Goal: Task Accomplishment & Management: Manage account settings

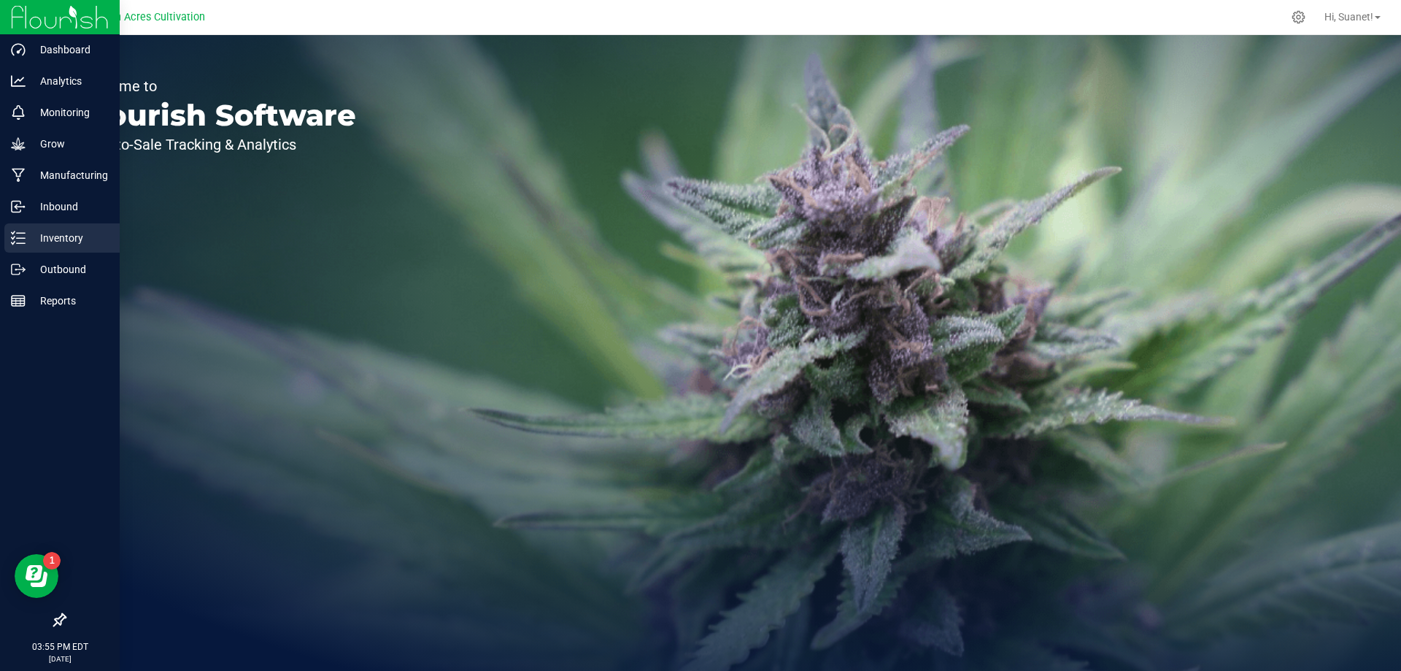
click at [27, 239] on p "Inventory" at bounding box center [70, 238] width 88 height 18
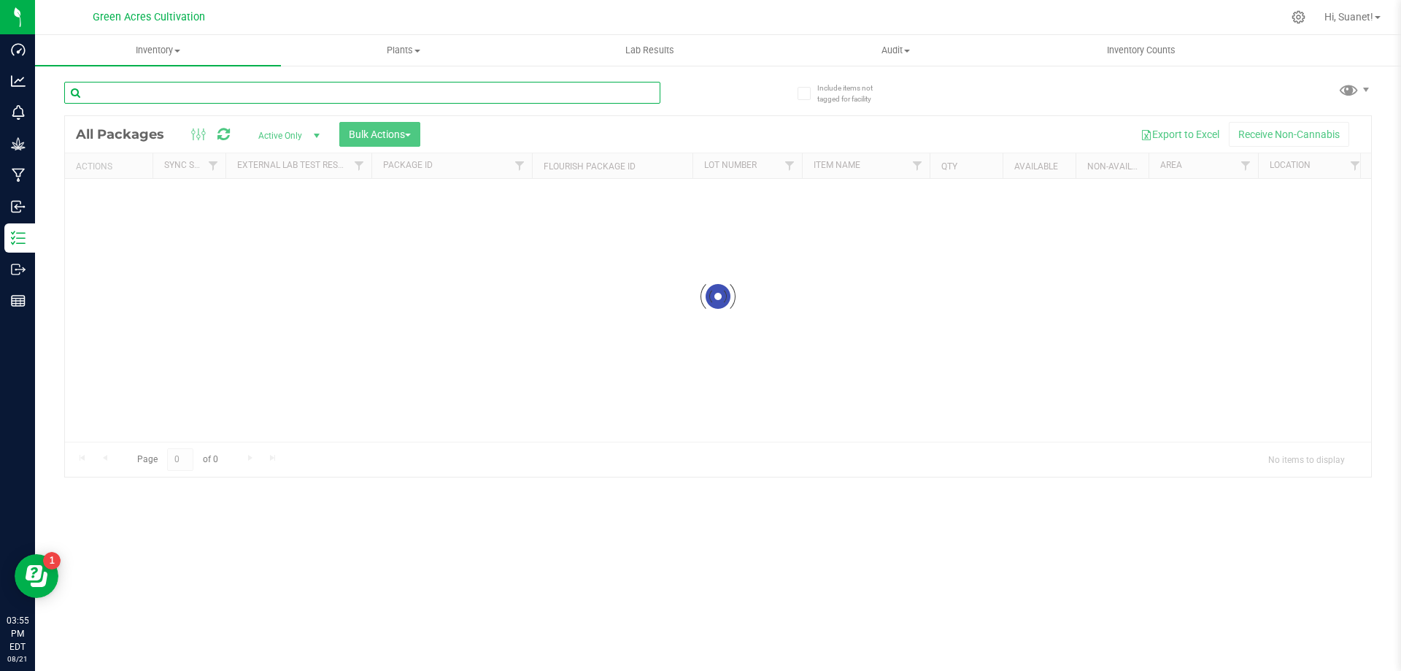
click at [310, 93] on input "text" at bounding box center [362, 93] width 596 height 22
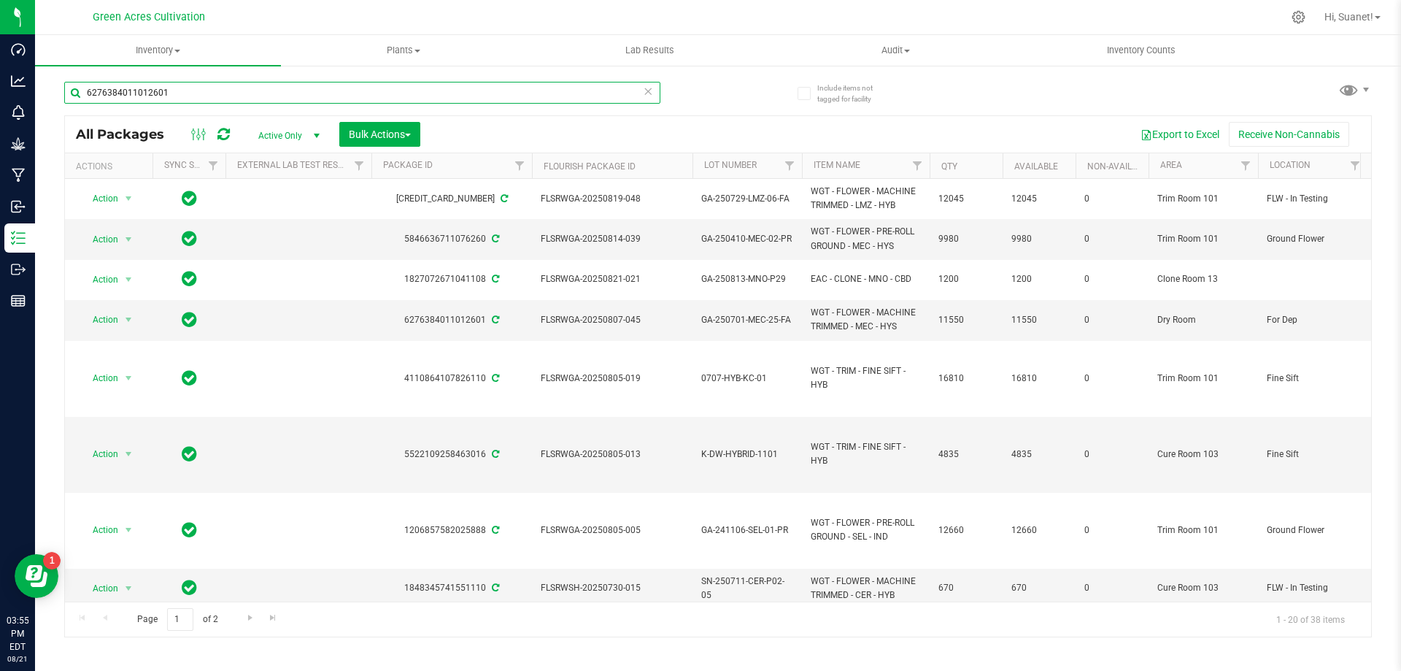
type input "6276384011012601"
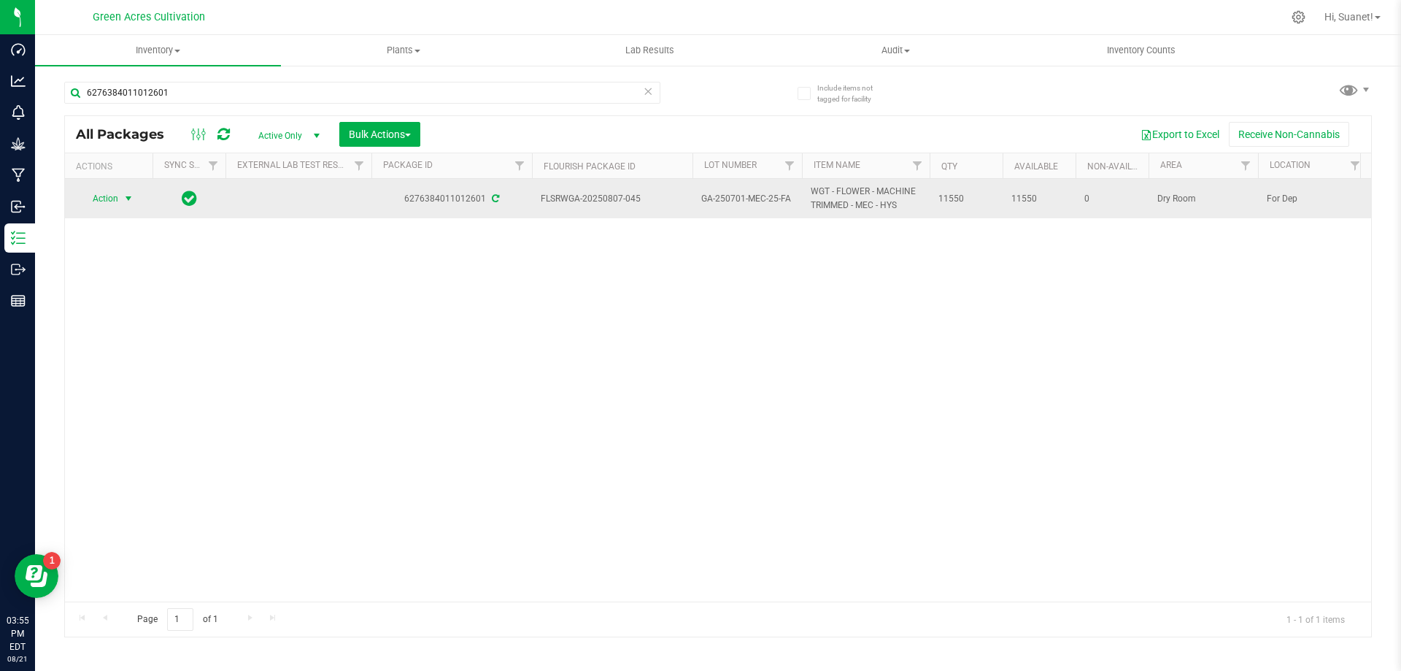
click at [126, 190] on span "select" at bounding box center [129, 198] width 18 height 20
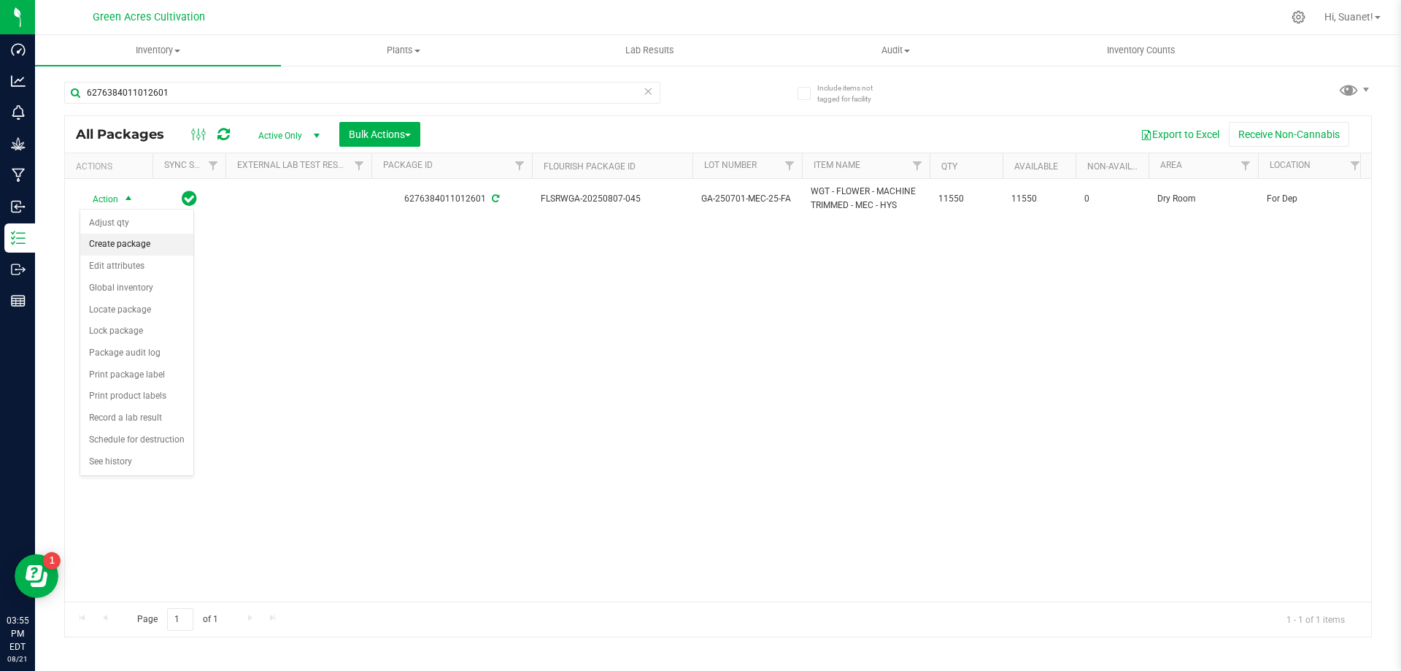
click at [117, 242] on li "Create package" at bounding box center [136, 245] width 113 height 22
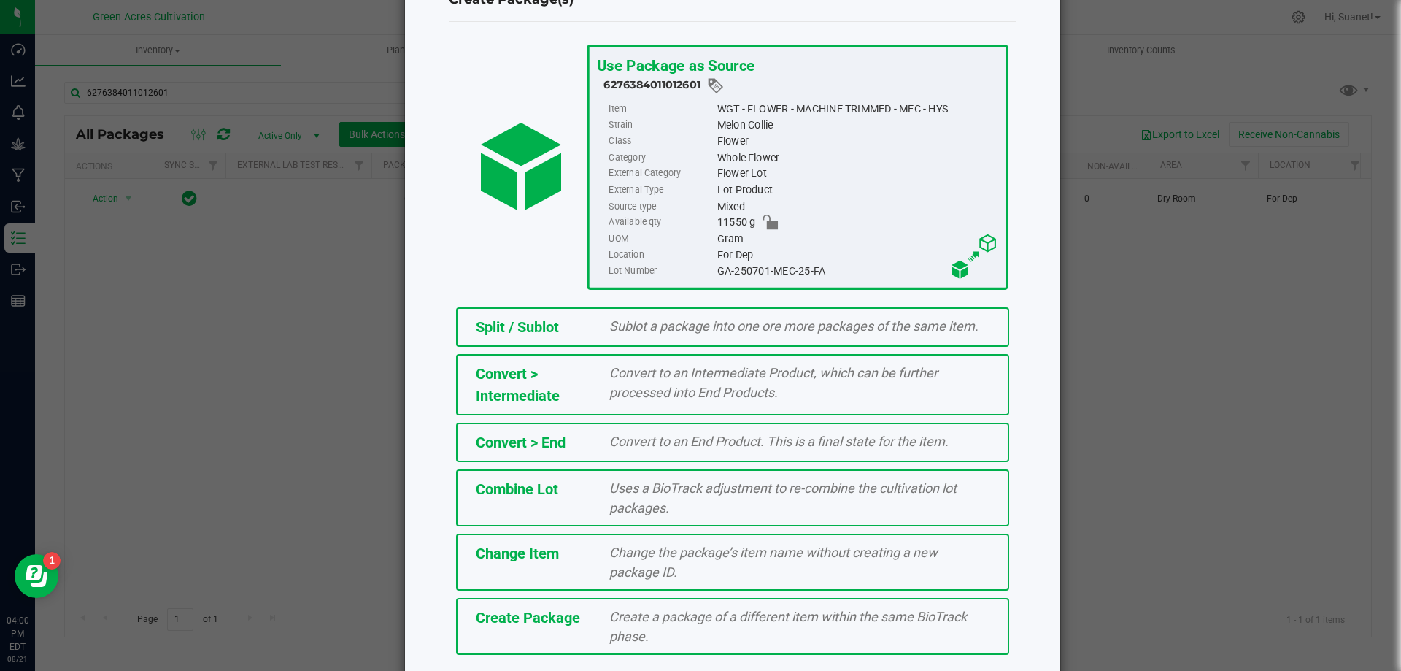
scroll to position [105, 0]
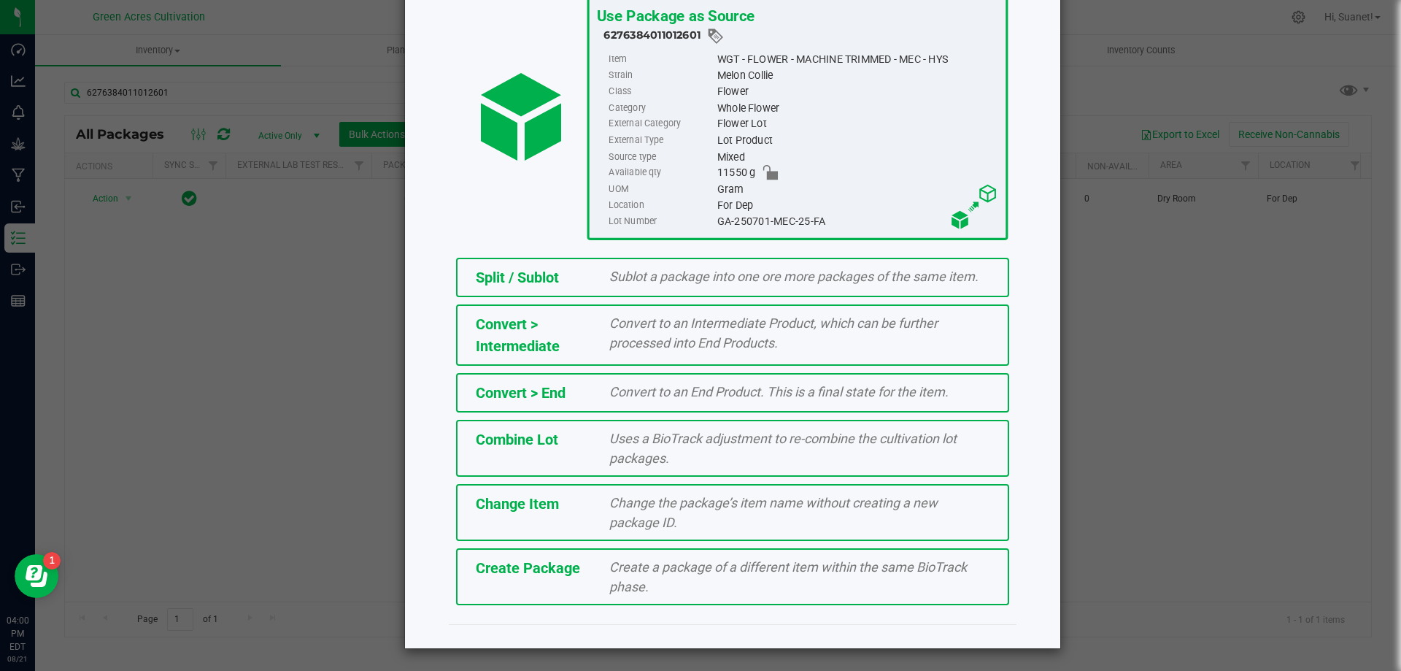
click at [621, 593] on span "Create a package of a different item within the same BioTrack phase." at bounding box center [788, 576] width 358 height 35
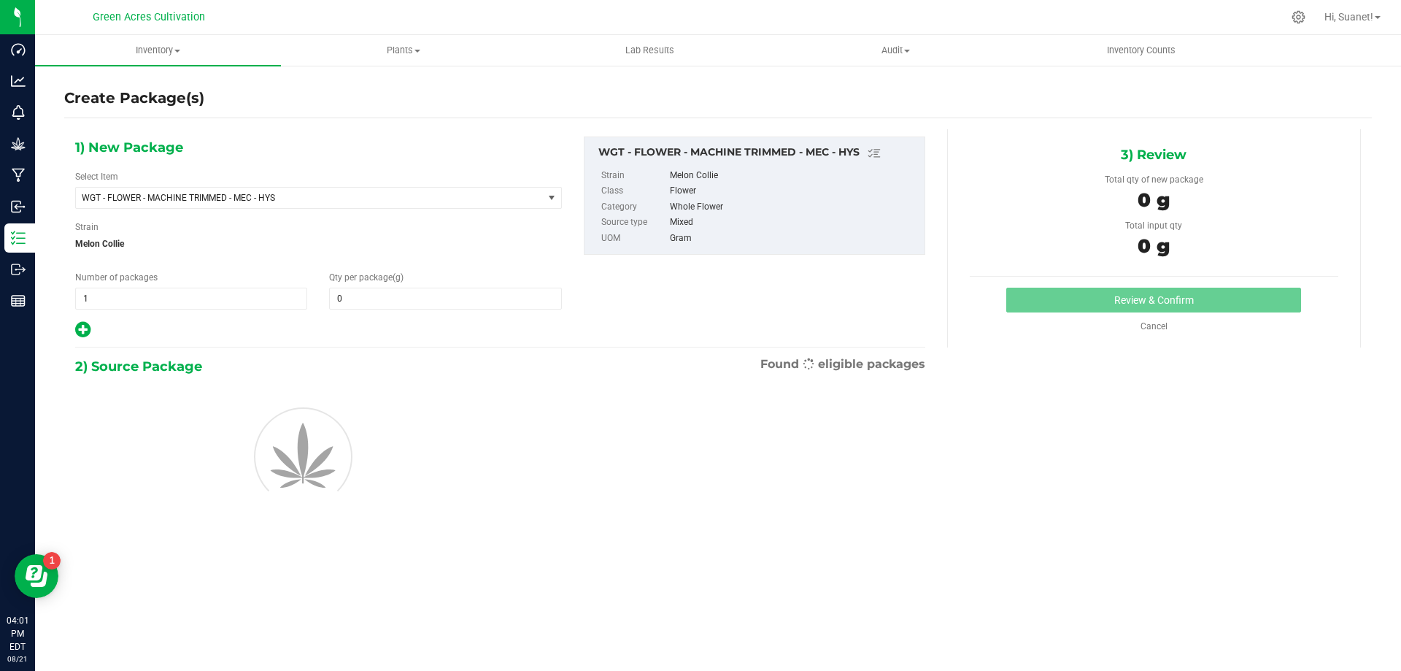
type input "0.0000"
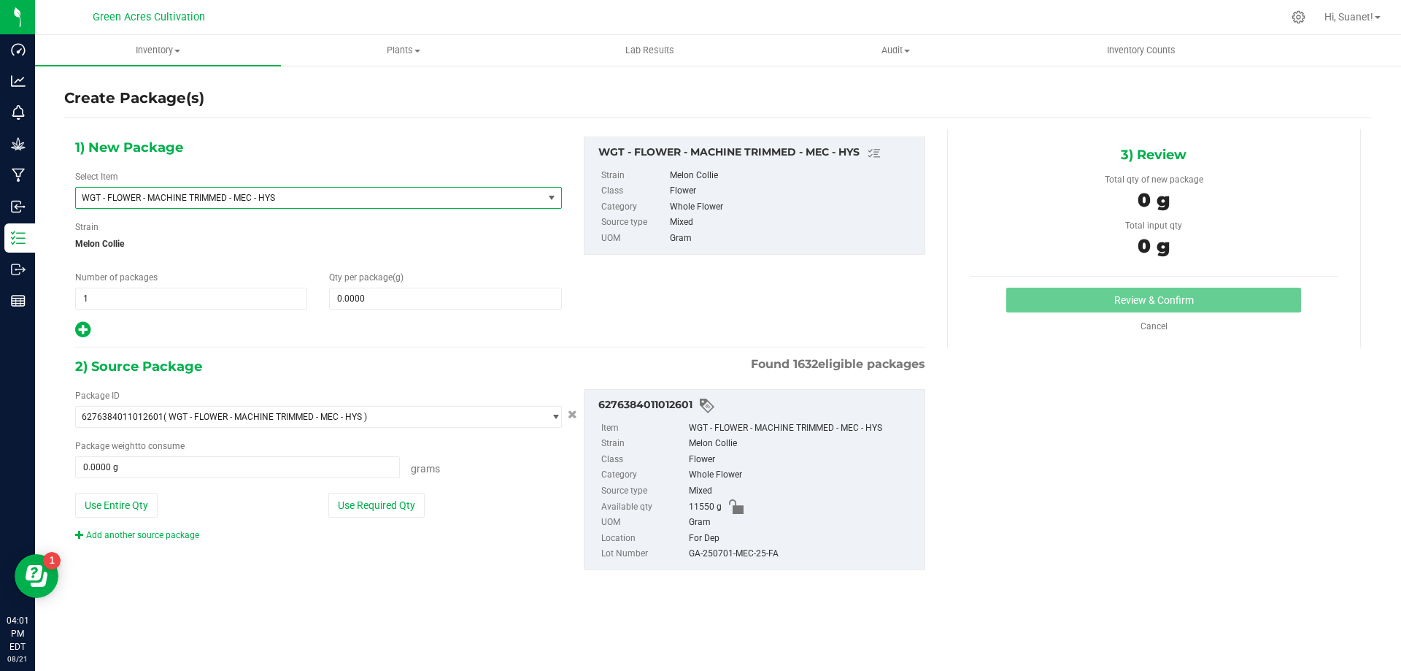
click at [328, 204] on span "WGT - FLOWER - MACHINE TRIMMED - MEC - HYS" at bounding box center [309, 198] width 467 height 20
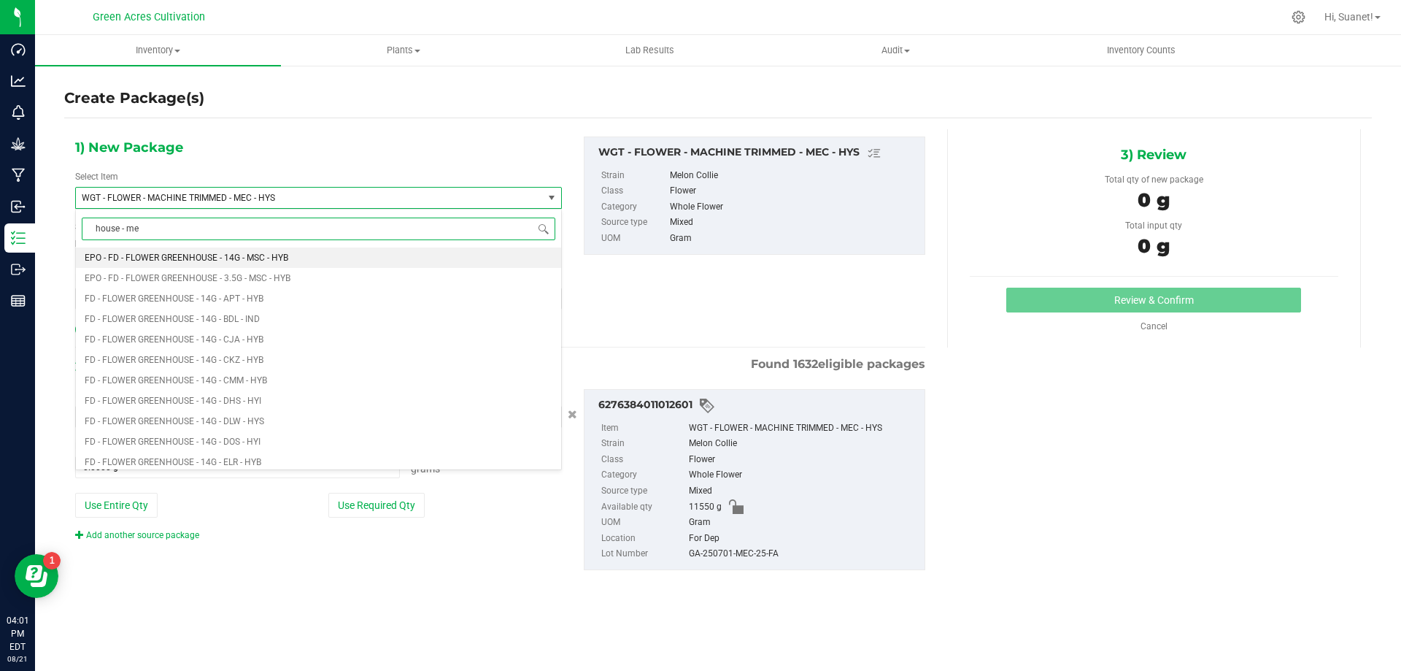
type input "house - mec"
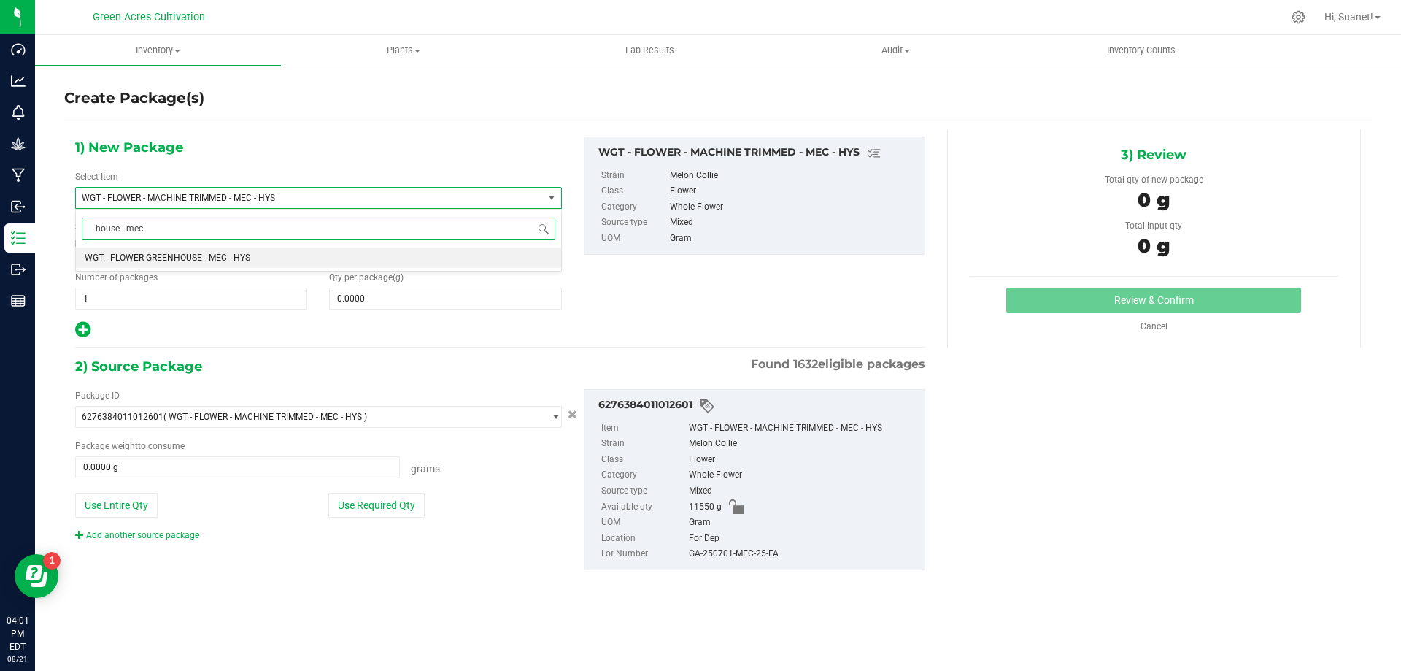
click at [255, 253] on li "WGT - FLOWER GREENHOUSE - MEC - HYS" at bounding box center [318, 257] width 485 height 20
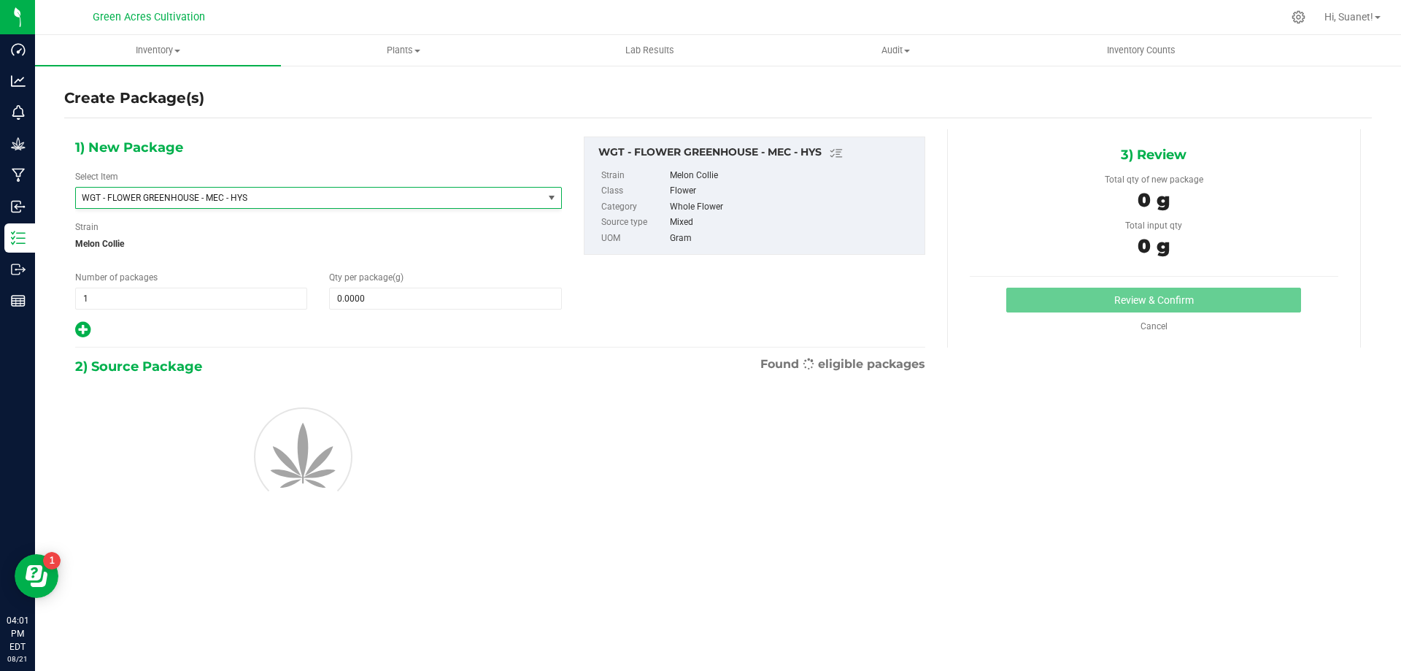
type input "0.0000"
click at [315, 198] on span "WGT - FLOWER GREENHOUSE - MEC - HYS" at bounding box center [300, 198] width 437 height 10
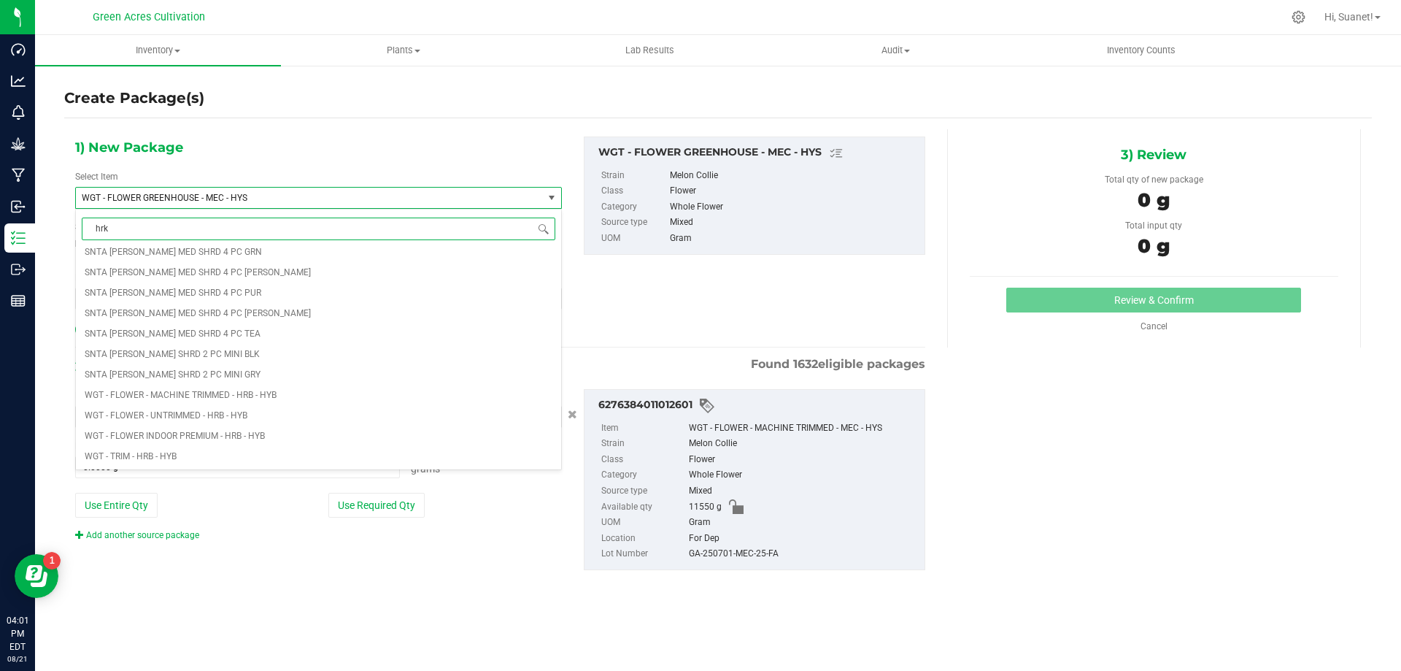
scroll to position [0, 0]
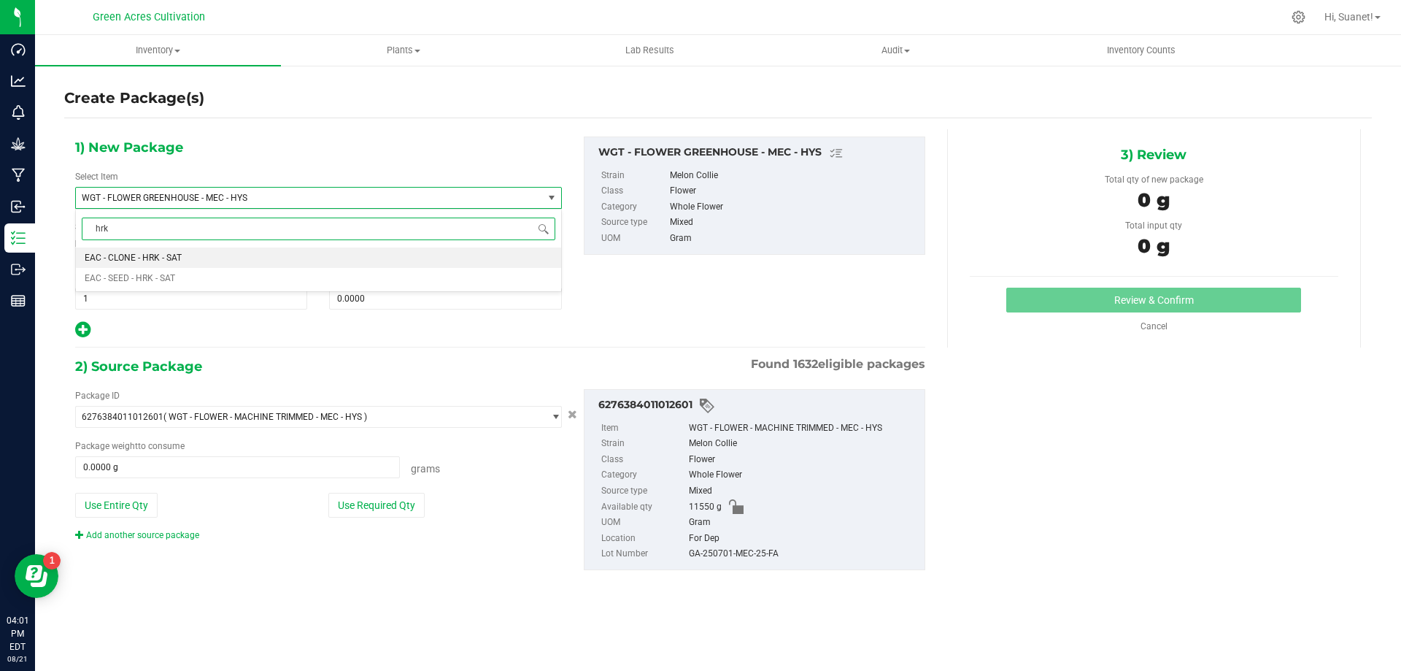
type input "hrk"
click at [42, 301] on div "Create Package(s) 1) New Package Select Item WGT - FLOWER GREENHOUSE - MEC - HY…" at bounding box center [718, 292] width 1366 height 456
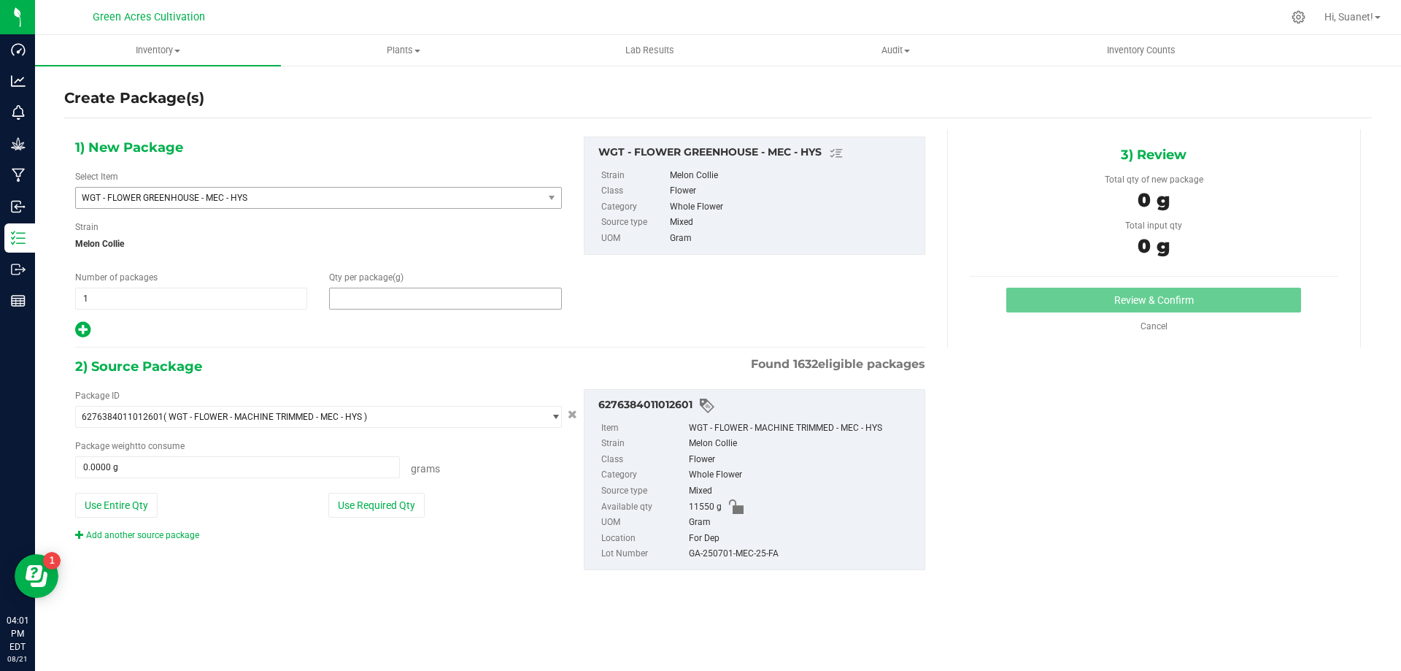
click at [371, 295] on span at bounding box center [445, 299] width 232 height 22
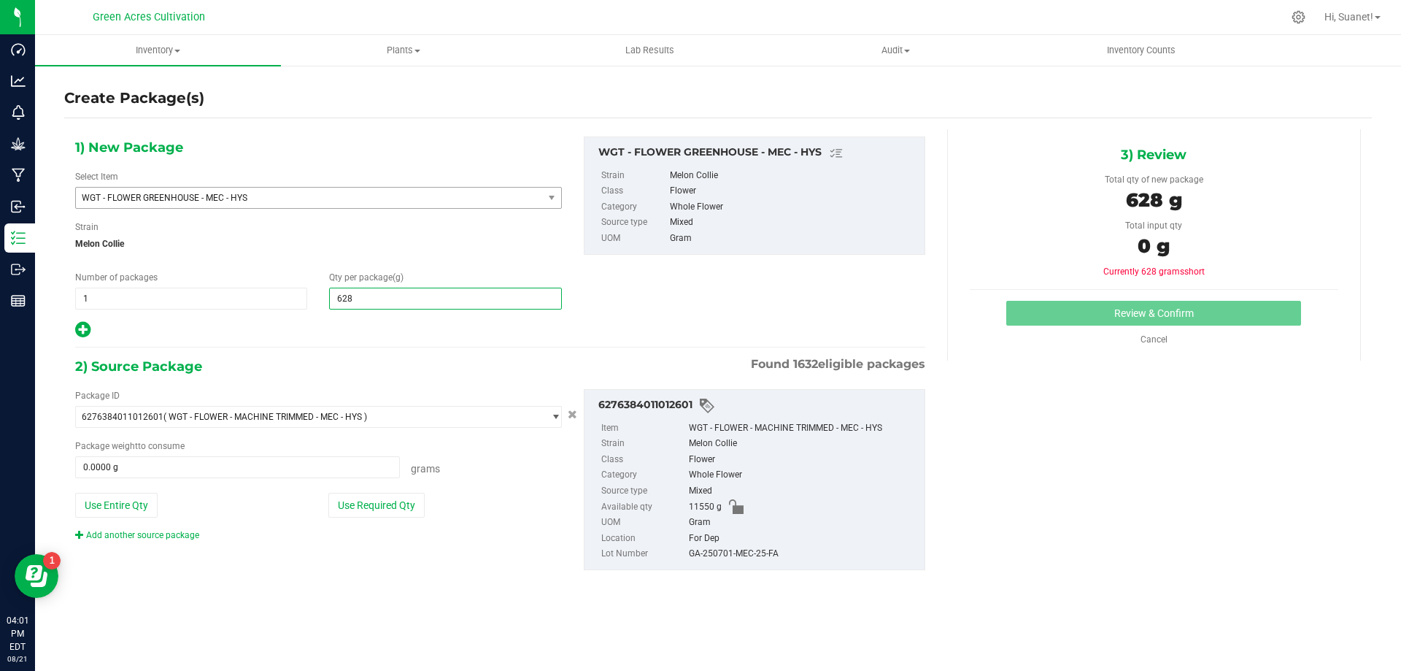
type input "6285"
type input "6,285.0000"
click at [474, 490] on div "Package ID 6276384011012601 ( WGT - FLOWER - MACHINE TRIMMED - MEC - HYS ) 0004…" at bounding box center [318, 465] width 509 height 153
click at [370, 511] on button "Use Required Qty" at bounding box center [376, 505] width 96 height 25
type input "6285.0000 g"
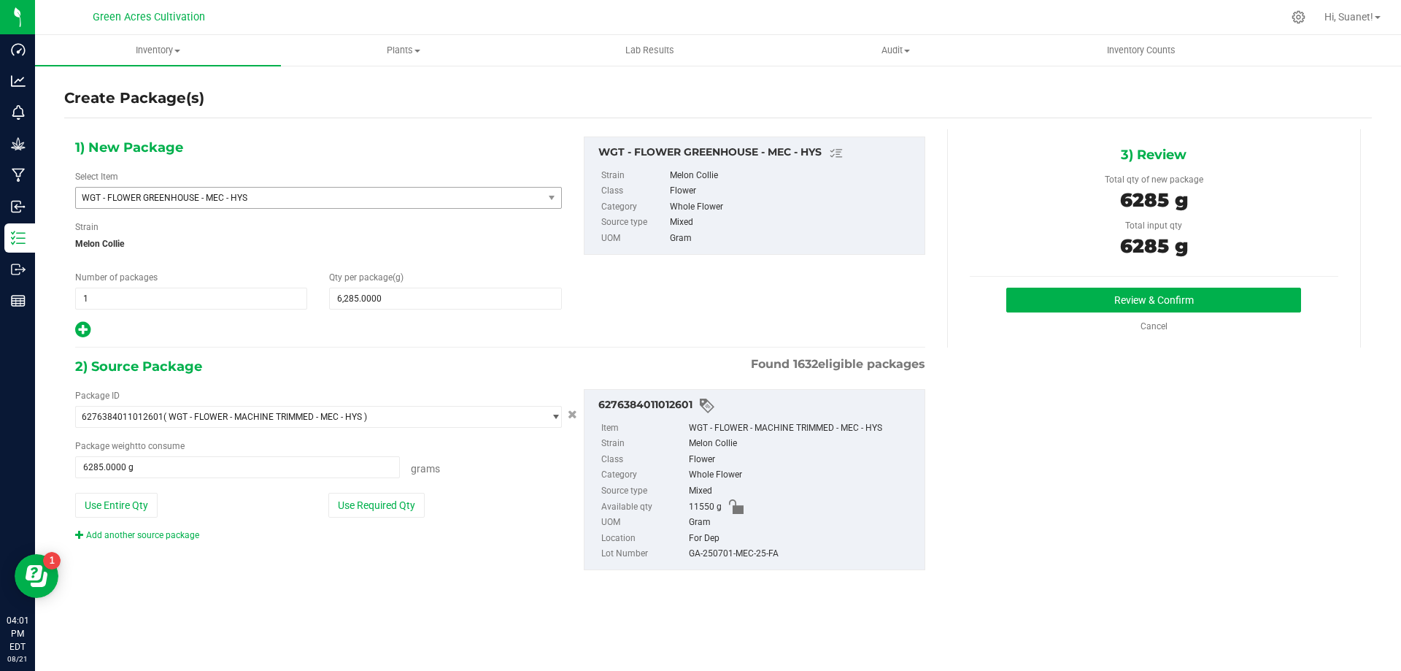
click at [717, 558] on div "GA-250701-MEC-25-FA" at bounding box center [803, 554] width 228 height 16
copy div "GA-250701-MEC-25-FA"
click at [1083, 314] on div "Review & Confirm Cancel" at bounding box center [1154, 310] width 369 height 45
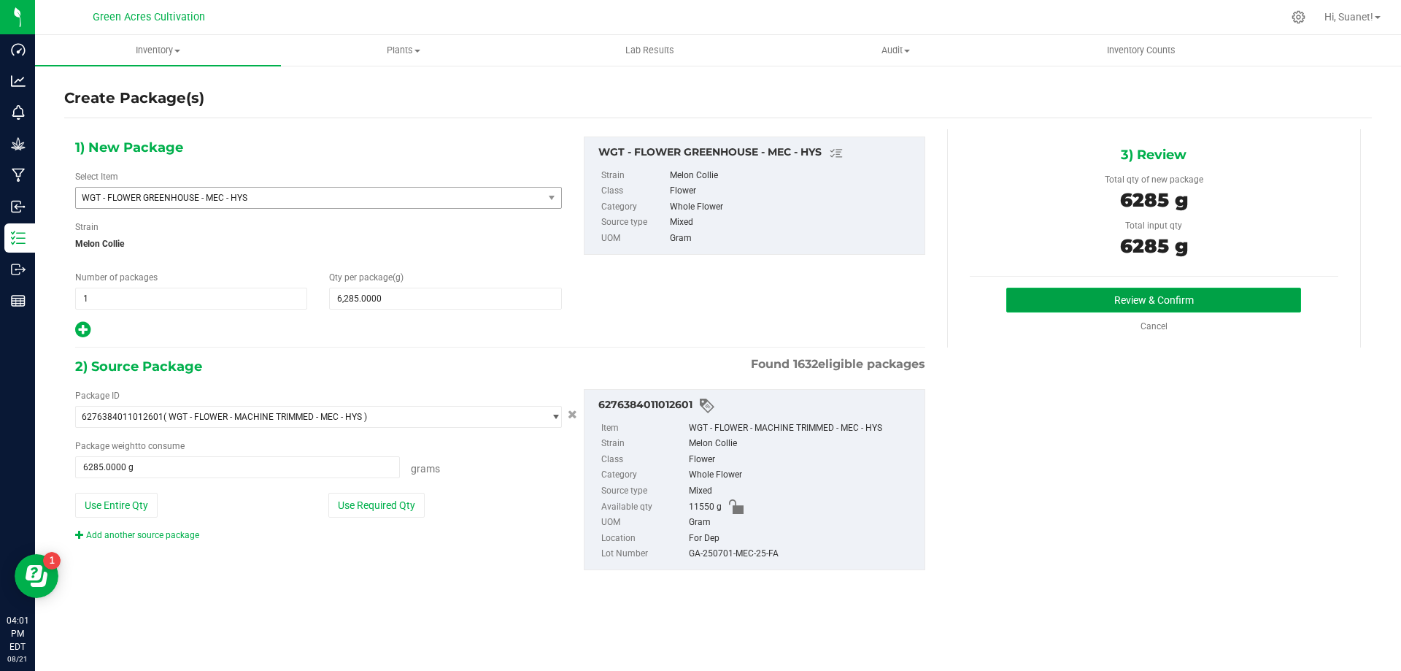
click at [1088, 304] on button "Review & Confirm" at bounding box center [1153, 300] width 295 height 25
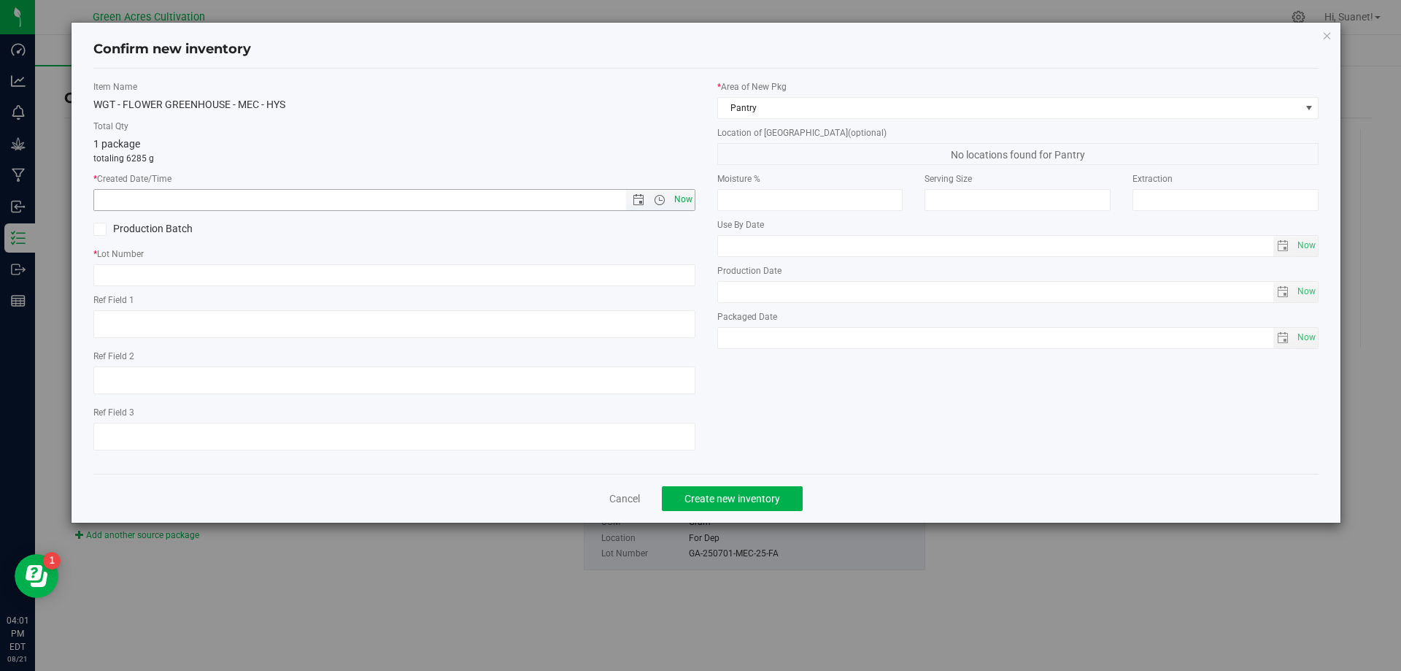
click at [694, 190] on span "Now" at bounding box center [683, 199] width 25 height 21
type input "8/21/2025 4:01 PM"
click at [658, 282] on input "text" at bounding box center [394, 275] width 602 height 22
paste input "GA-250701-MEC-25-FA"
type input "GA-250701-MEC-25-FA"
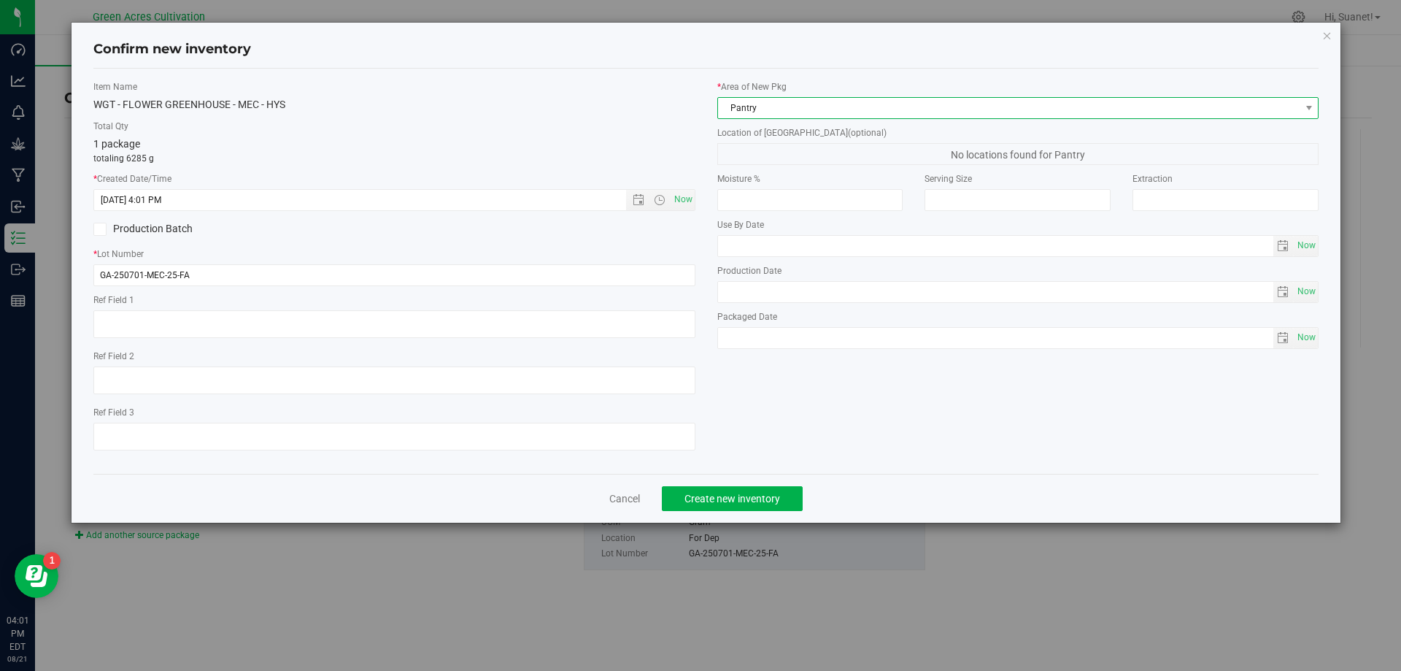
click at [821, 115] on span "Pantry" at bounding box center [1009, 108] width 582 height 20
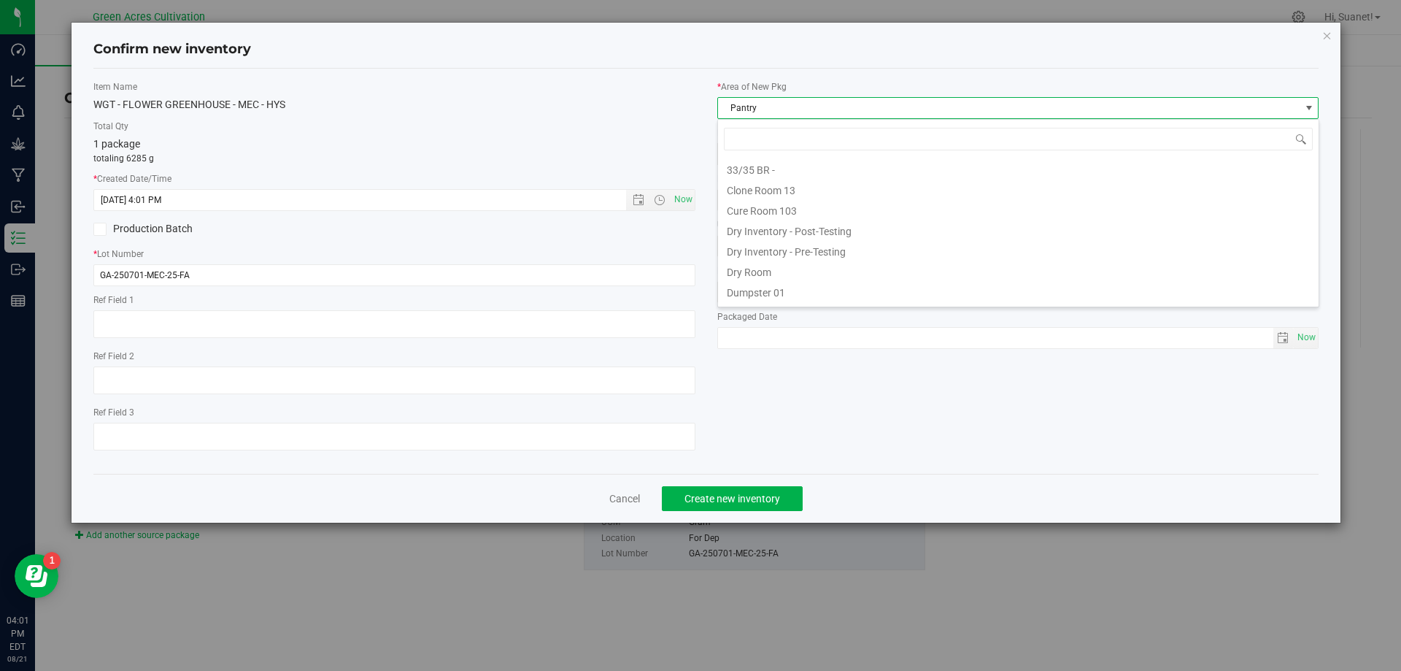
scroll to position [22, 602]
type input "dr"
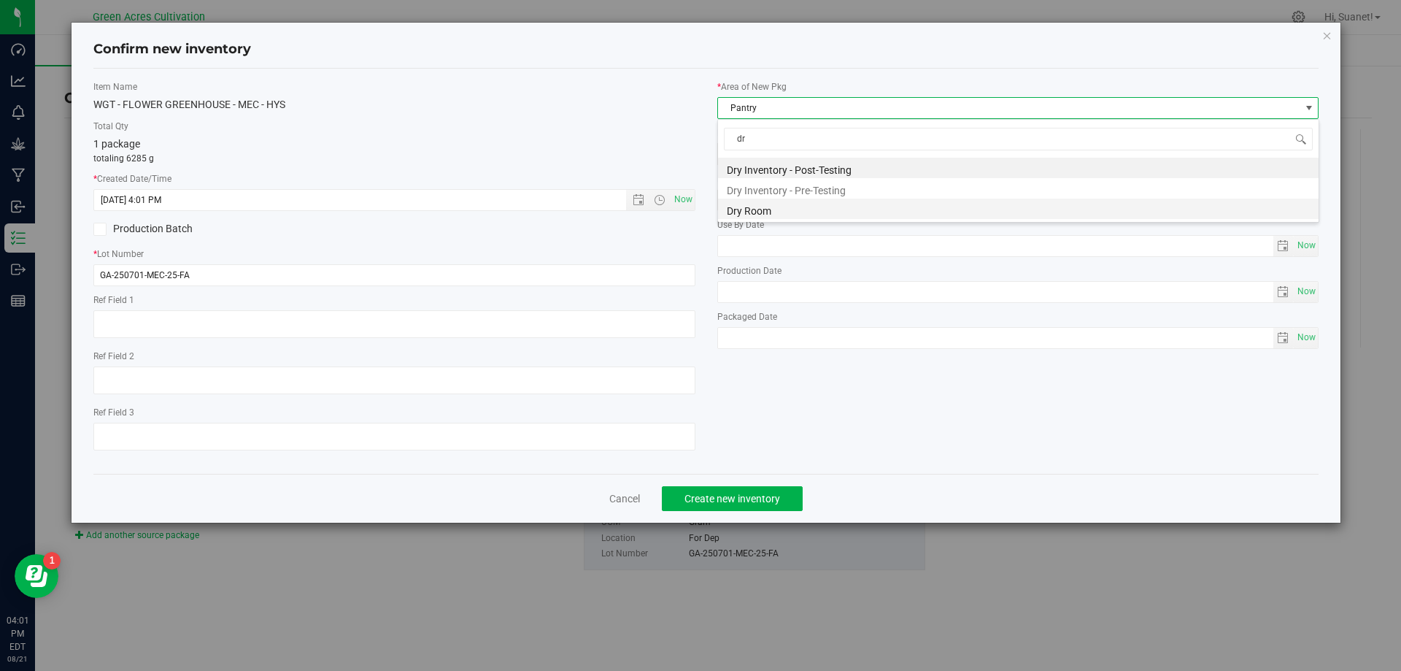
click at [777, 210] on li "Dry Room" at bounding box center [1018, 208] width 601 height 20
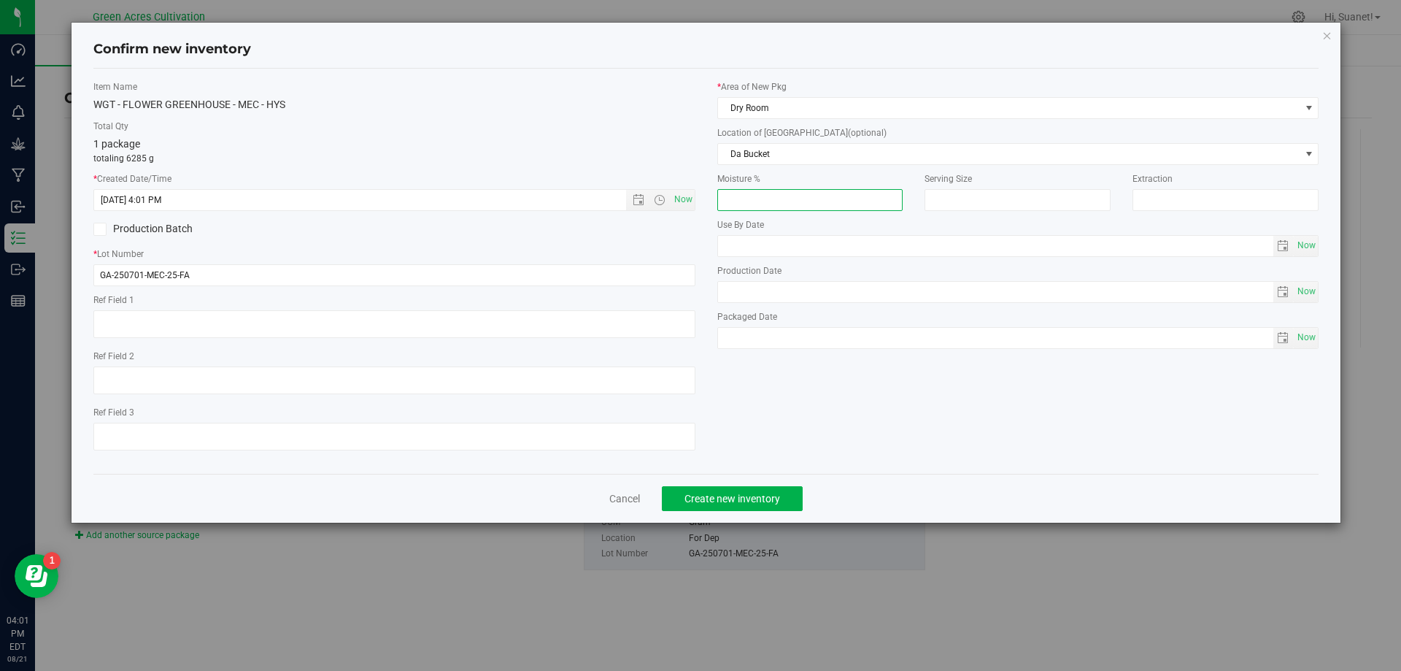
click at [789, 193] on input "number" at bounding box center [810, 200] width 186 height 22
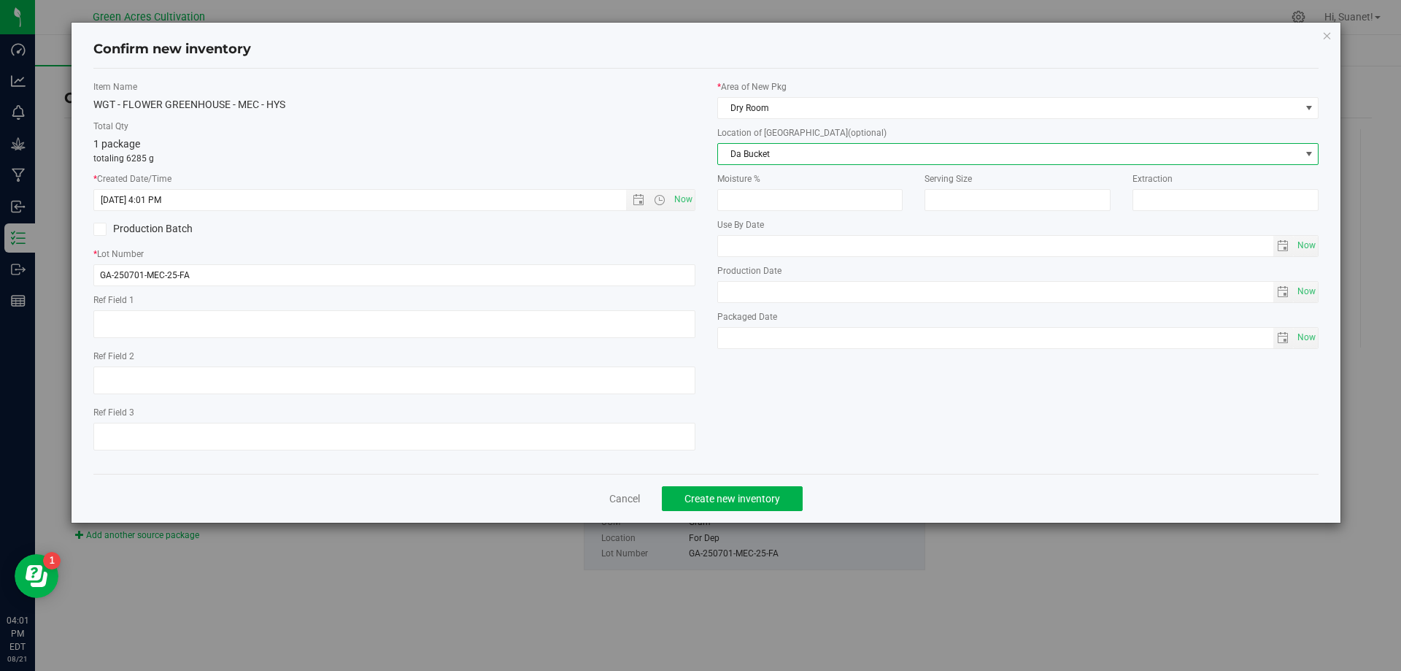
click at [820, 154] on span "Da Bucket" at bounding box center [1009, 154] width 582 height 20
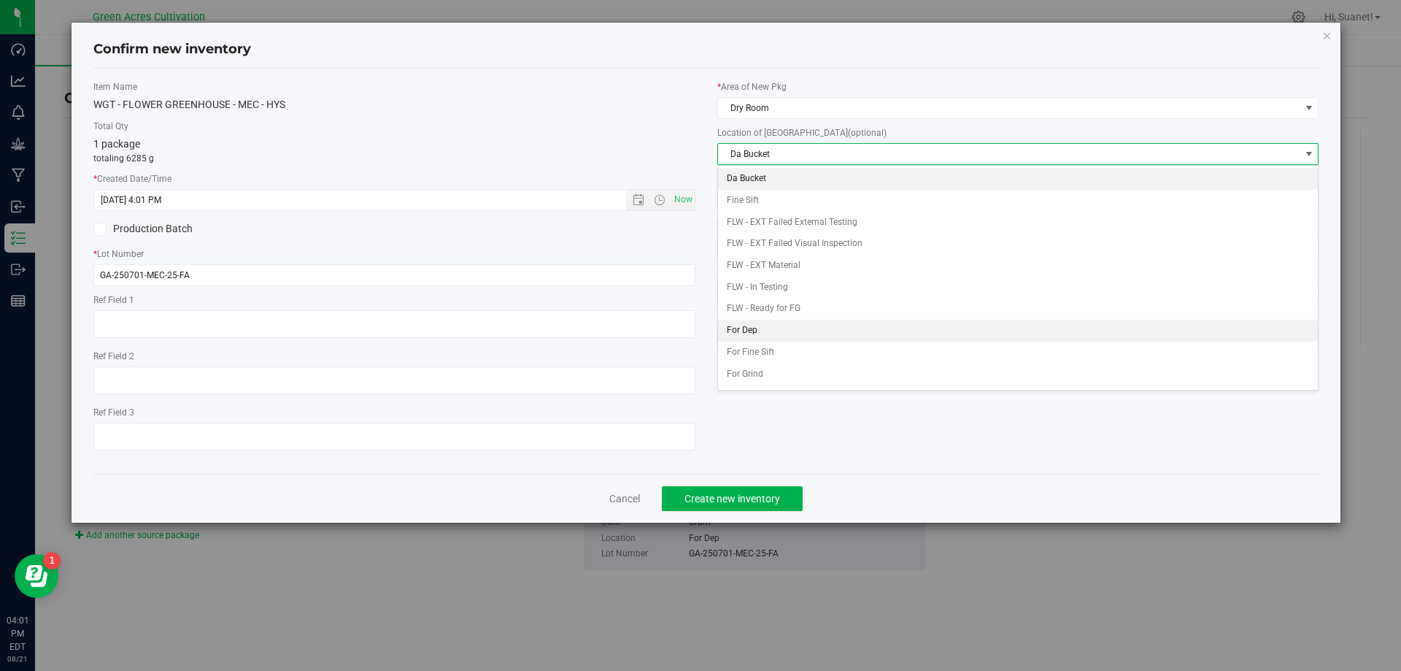
click at [786, 321] on li "For Dep" at bounding box center [1018, 331] width 601 height 22
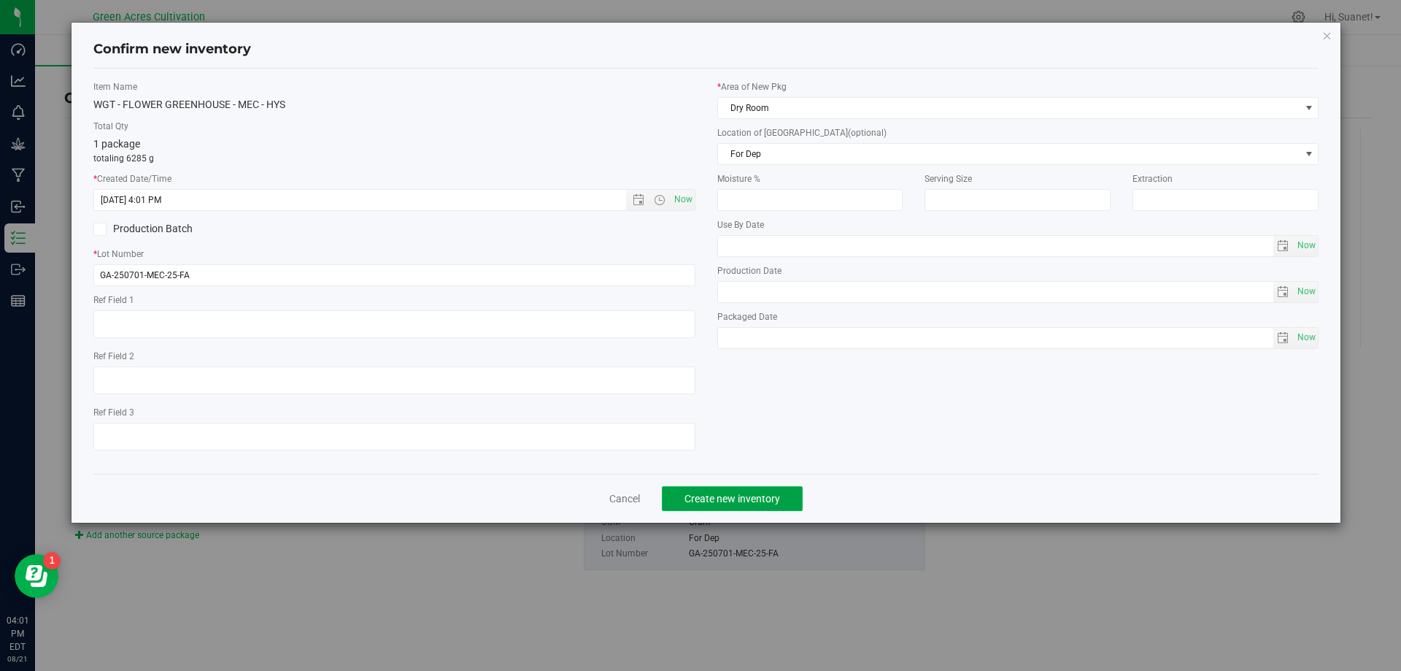
click at [749, 508] on button "Create new inventory" at bounding box center [732, 498] width 141 height 25
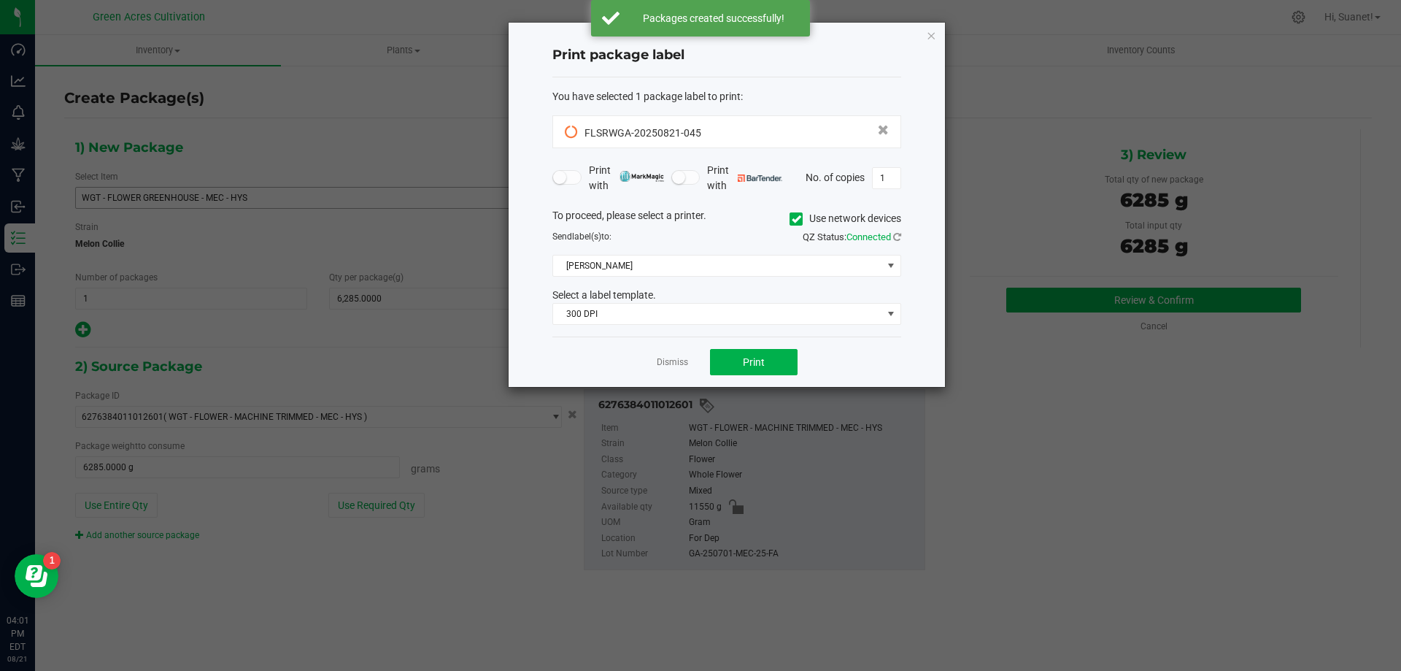
click at [778, 218] on div "To proceed, please select a printer. Use network devices" at bounding box center [726, 219] width 371 height 22
click at [787, 218] on div "To proceed, please select a printer. Use network devices" at bounding box center [726, 219] width 371 height 22
click at [795, 219] on icon at bounding box center [796, 219] width 9 height 0
click at [0, 0] on input "Use network devices" at bounding box center [0, 0] width 0 height 0
click at [712, 275] on span at bounding box center [717, 265] width 329 height 20
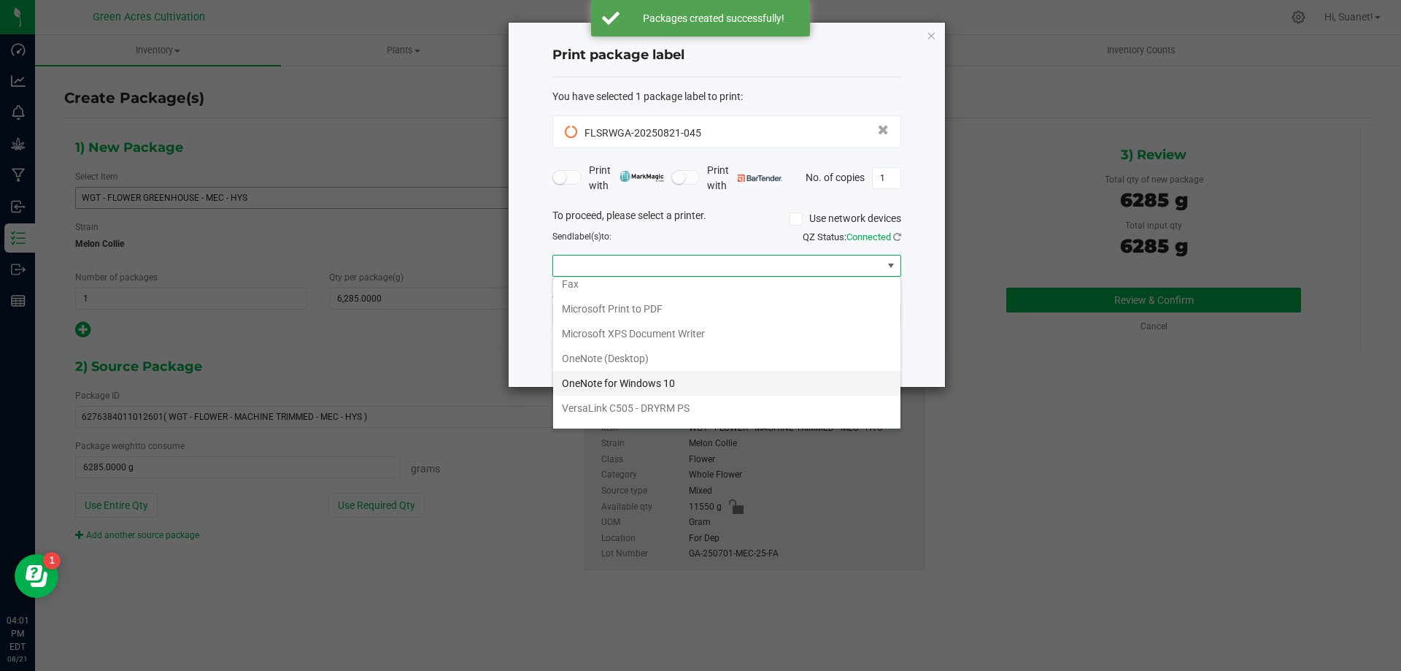
scroll to position [53, 0]
click at [647, 420] on ZPL "ZDesigner ZD420-203dpi ZPL" at bounding box center [726, 413] width 347 height 25
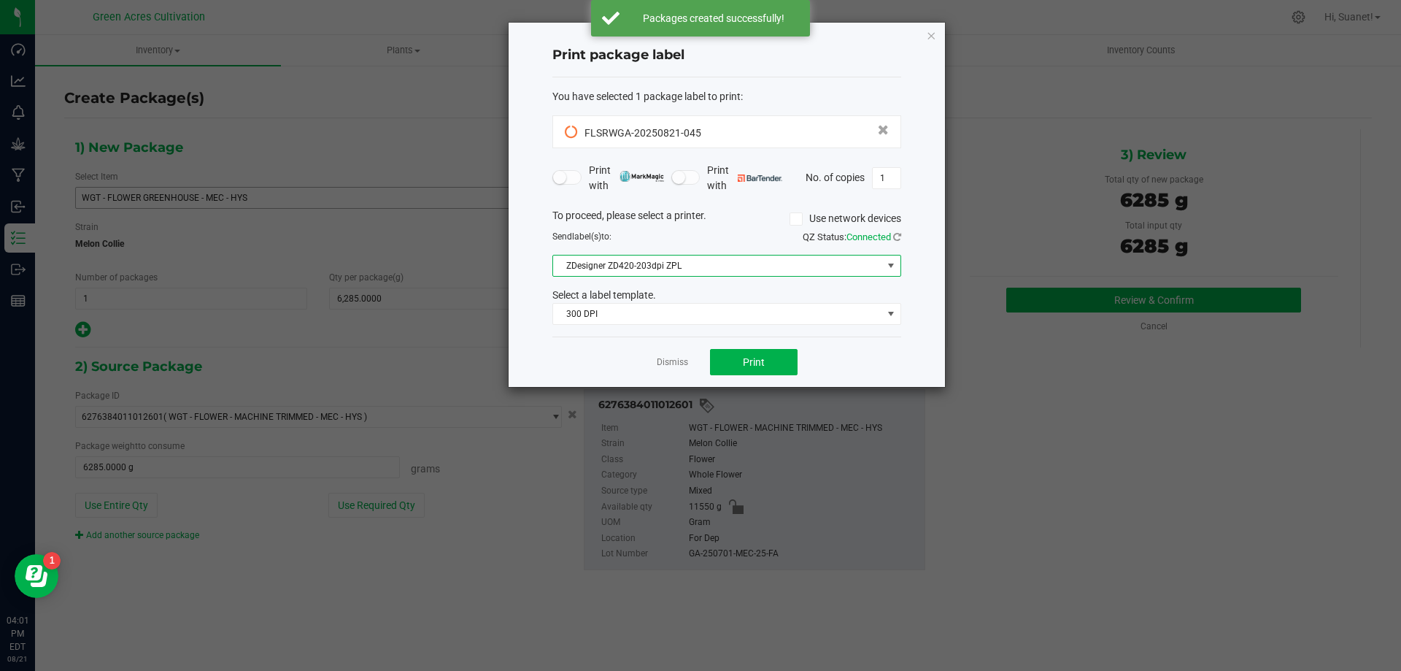
click at [687, 290] on div "Select a label template." at bounding box center [726, 295] width 371 height 15
click at [685, 315] on span "300 DPI" at bounding box center [717, 314] width 329 height 20
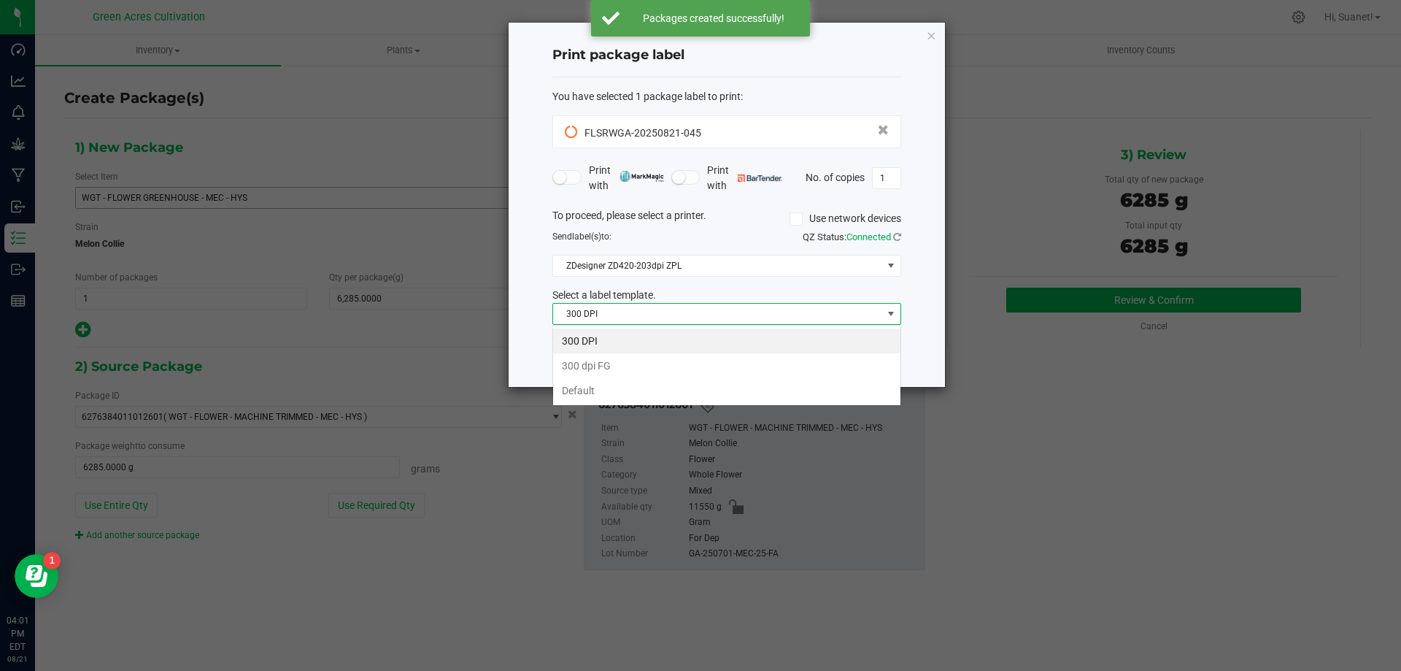
scroll to position [22, 349]
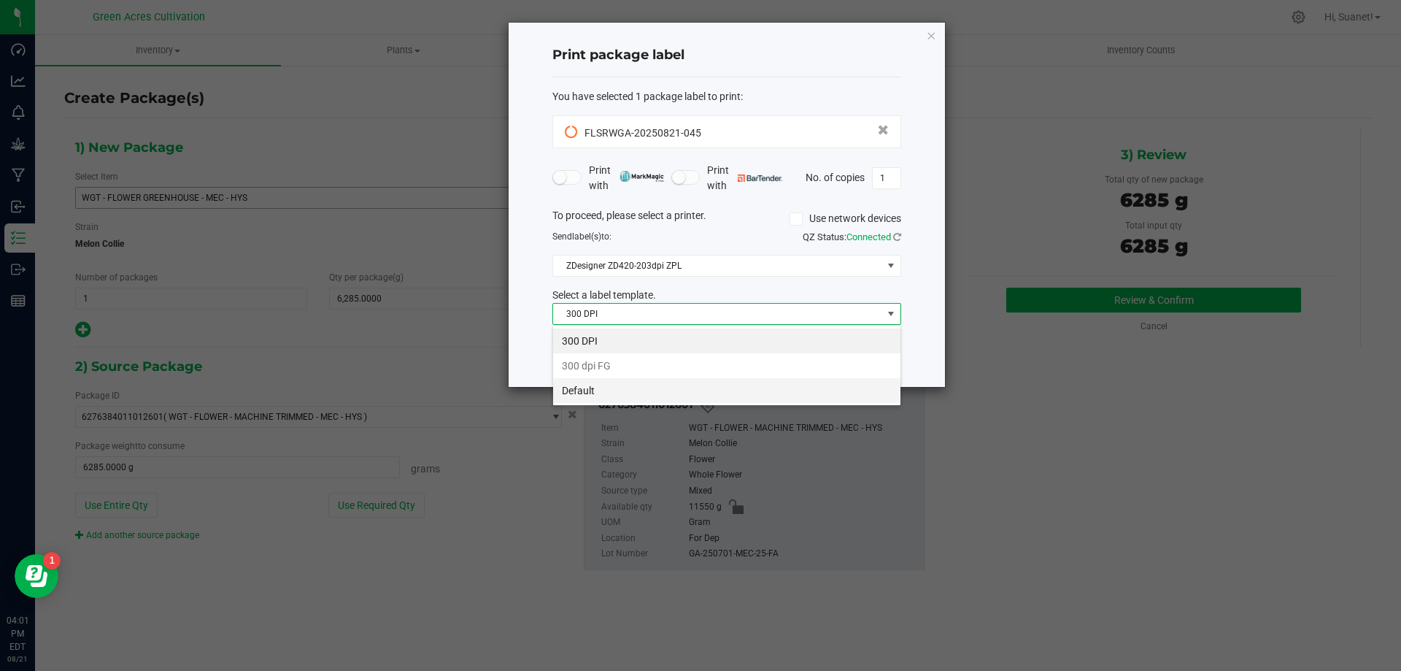
click at [656, 396] on li "Default" at bounding box center [726, 390] width 347 height 25
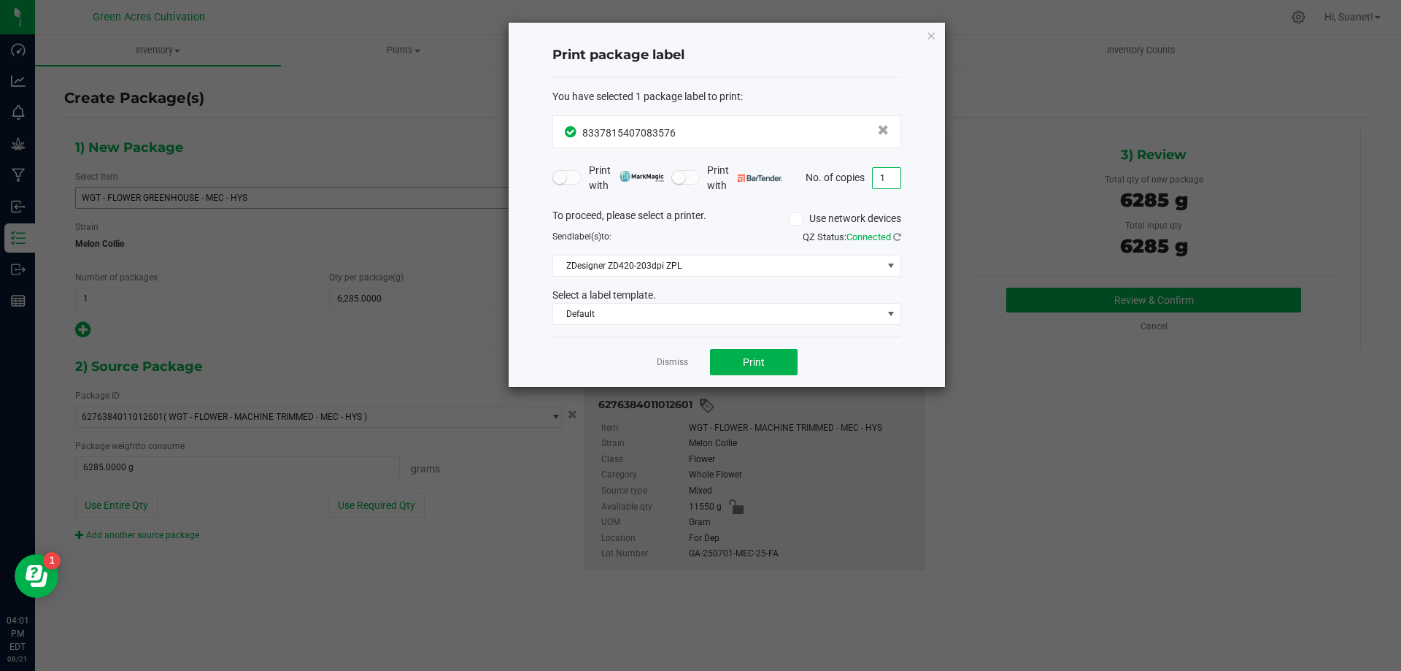
click at [897, 181] on input "1" at bounding box center [887, 178] width 28 height 20
type input "2"
click at [768, 361] on button "Print" at bounding box center [754, 362] width 88 height 26
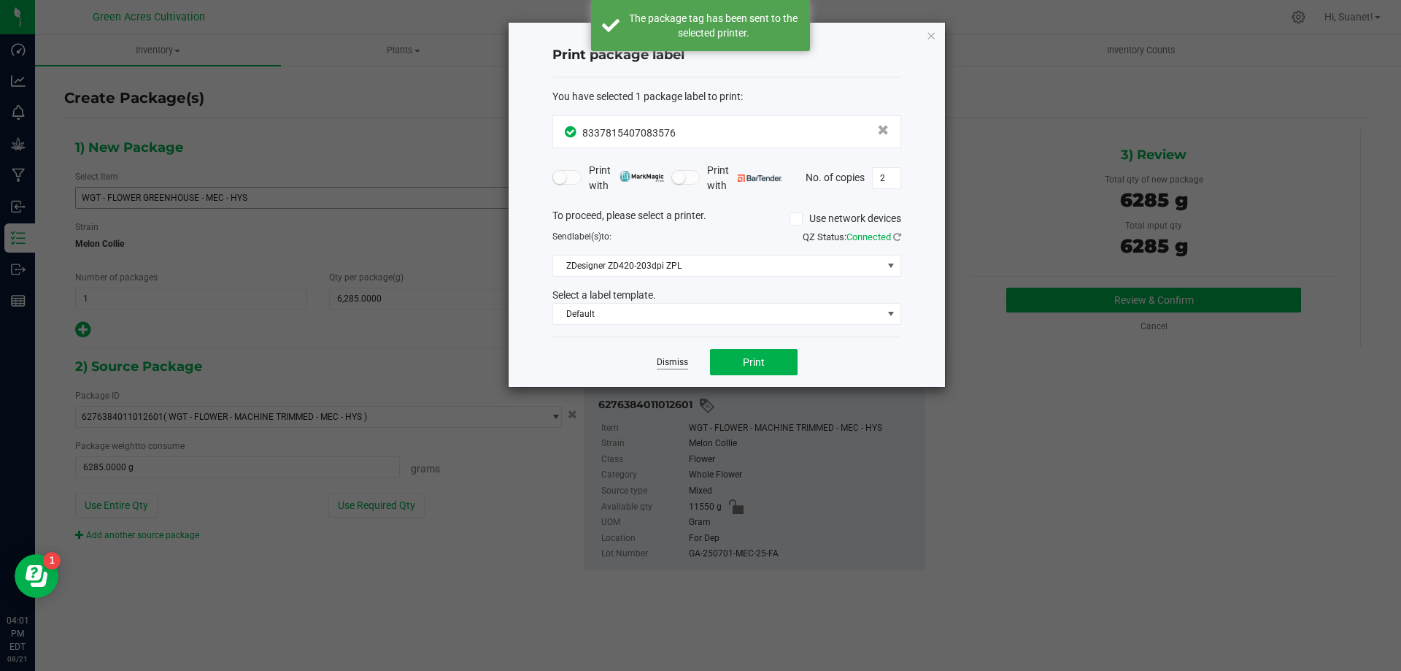
click at [682, 363] on link "Dismiss" at bounding box center [672, 362] width 31 height 12
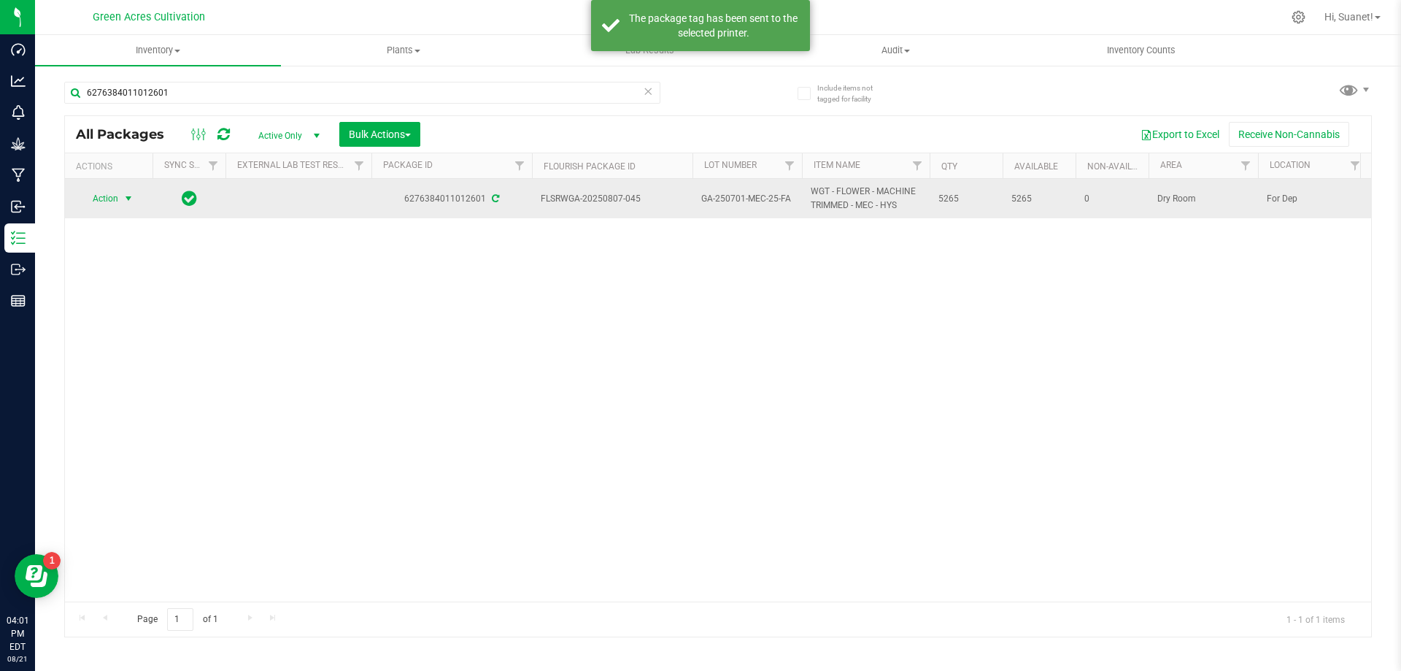
click at [115, 199] on span "Action" at bounding box center [99, 198] width 39 height 20
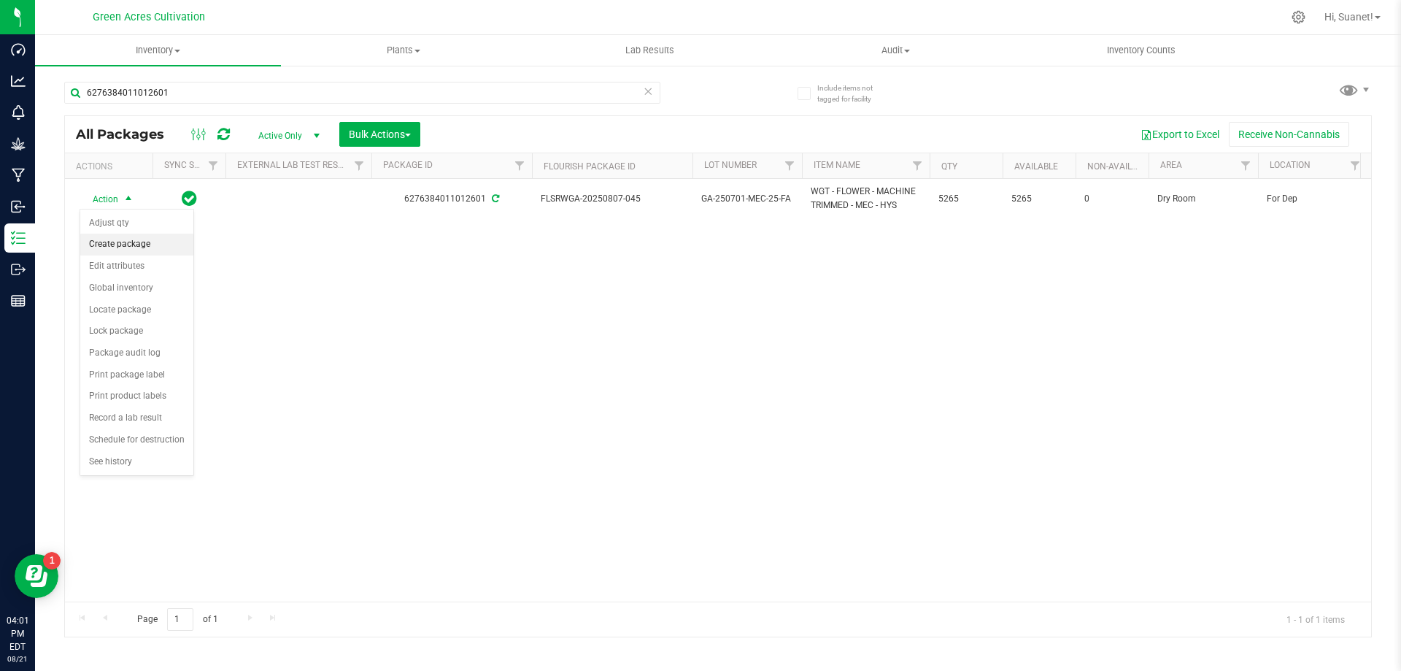
click at [126, 240] on li "Create package" at bounding box center [136, 245] width 113 height 22
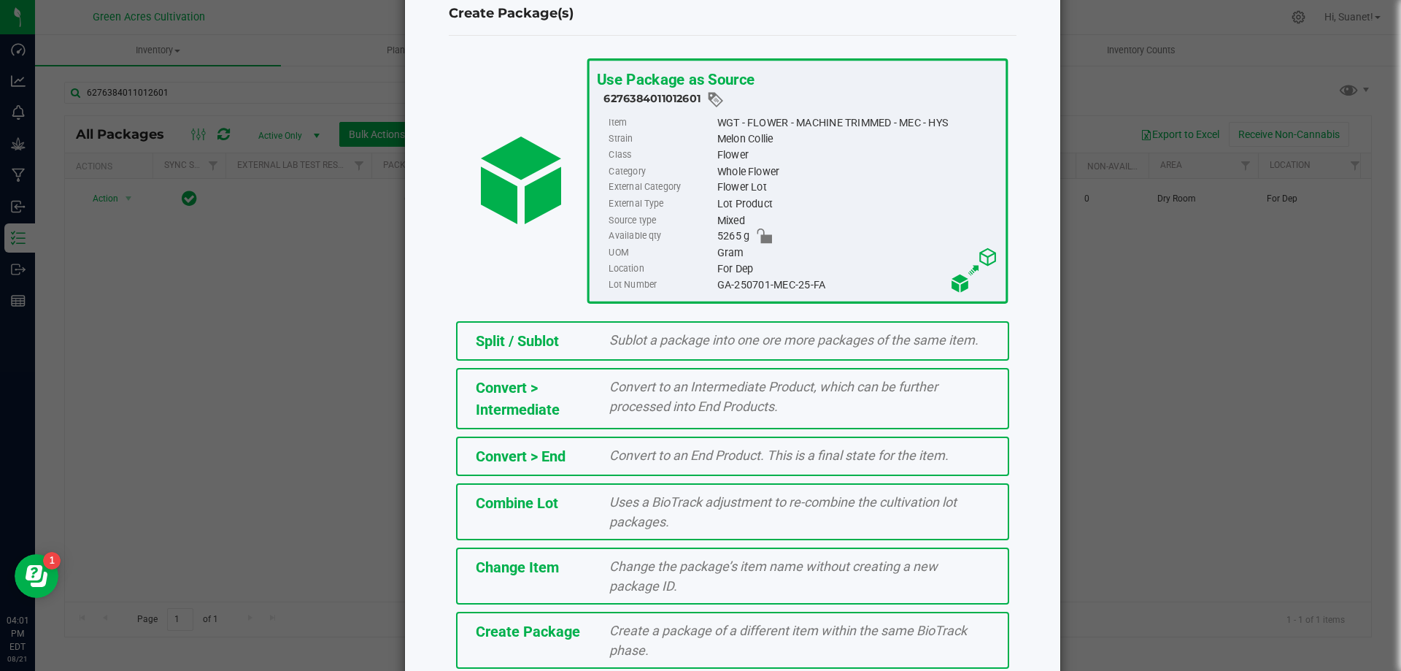
scroll to position [105, 0]
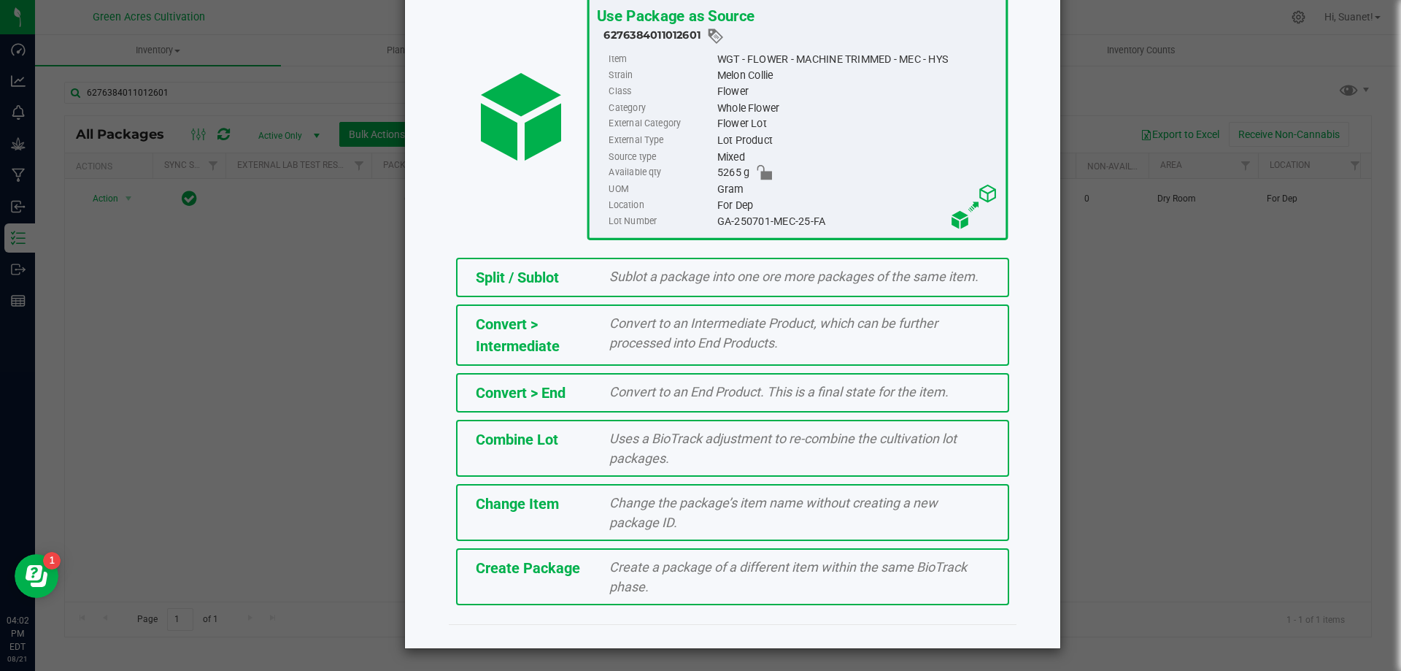
click at [555, 573] on span "Create Package" at bounding box center [528, 568] width 104 height 18
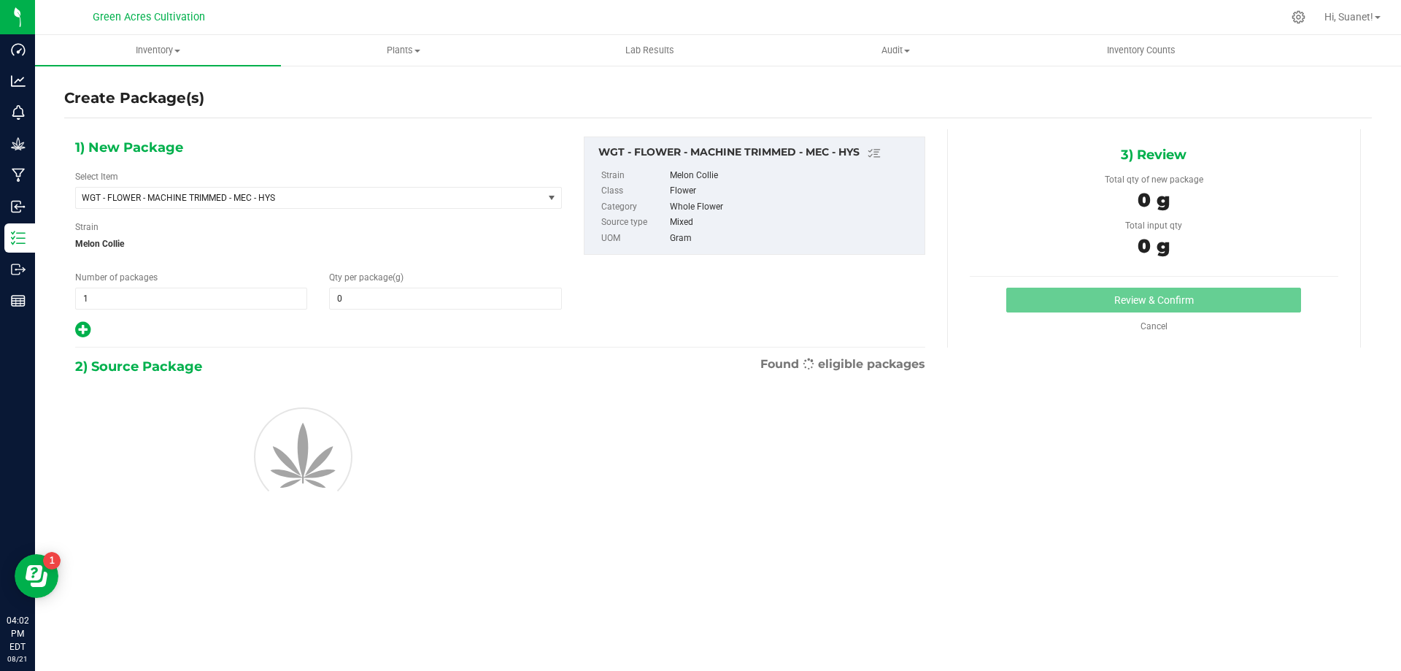
type input "0.0000"
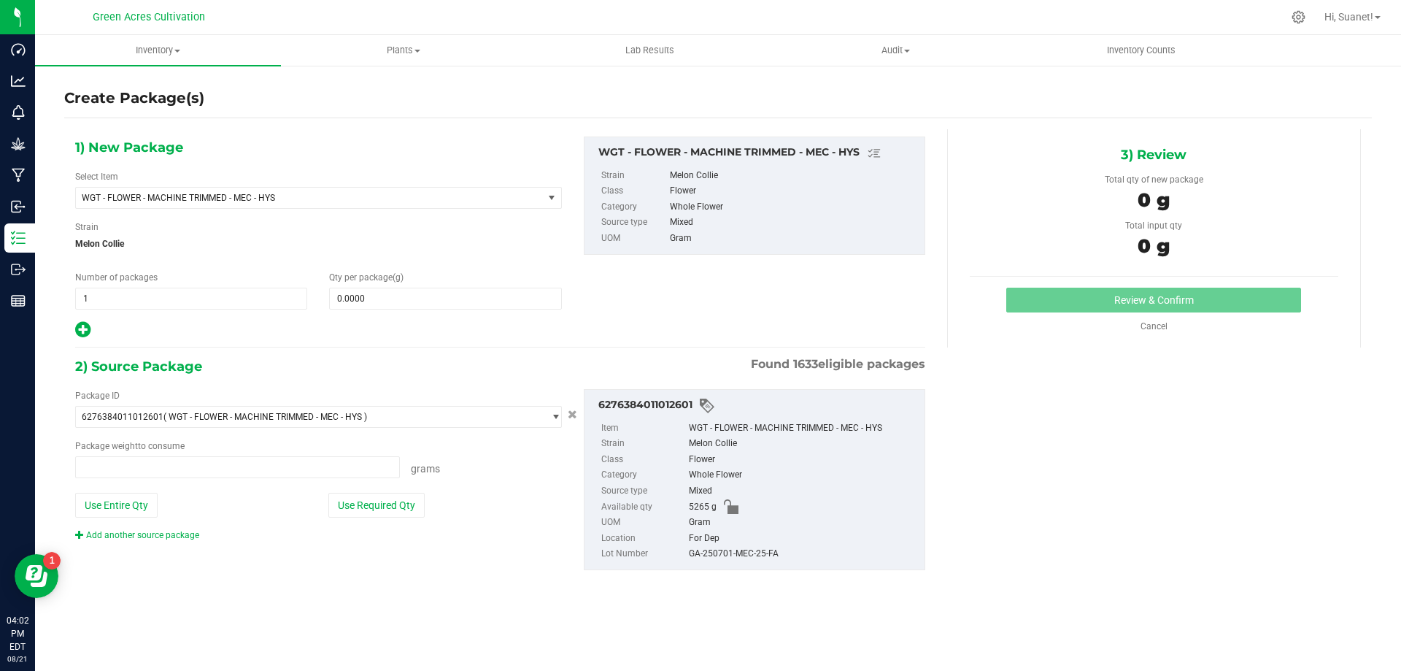
type input "0.0000 g"
click at [367, 304] on span at bounding box center [445, 299] width 232 height 22
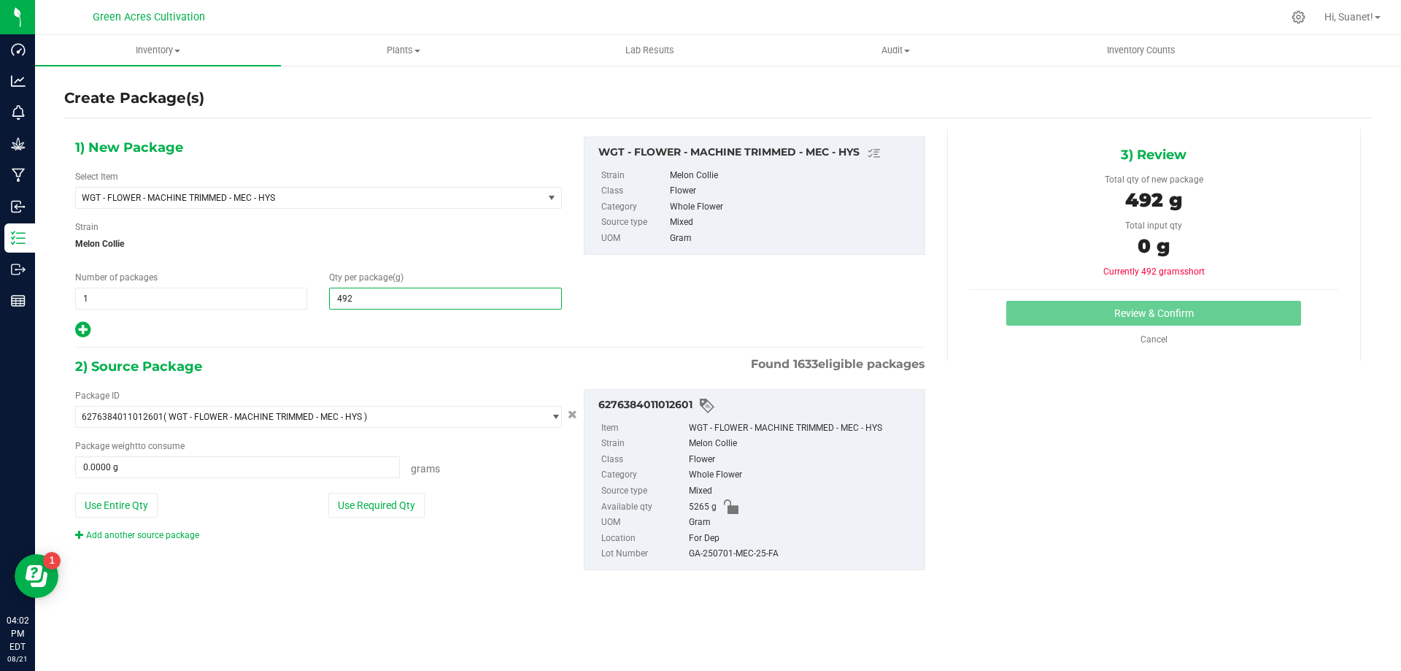
type input "4925"
type input "4,925.0000"
drag, startPoint x: 465, startPoint y: 565, endPoint x: 431, endPoint y: 544, distance: 39.3
click at [463, 565] on div "Package ID 6276384011012601 ( WGT - FLOWER - MACHINE TRIMMED - MEC - HYS ) 0004…" at bounding box center [500, 479] width 872 height 204
click at [404, 512] on button "Use Required Qty" at bounding box center [376, 505] width 96 height 25
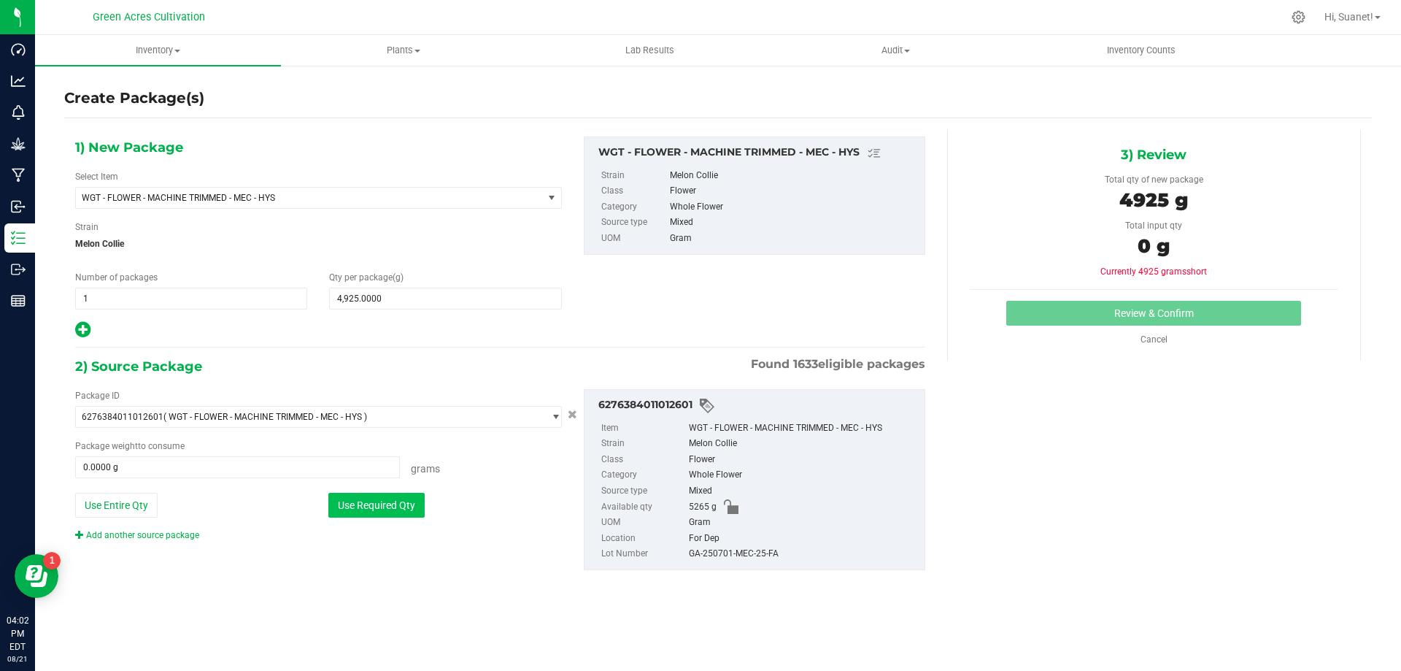
type input "4925.0000 g"
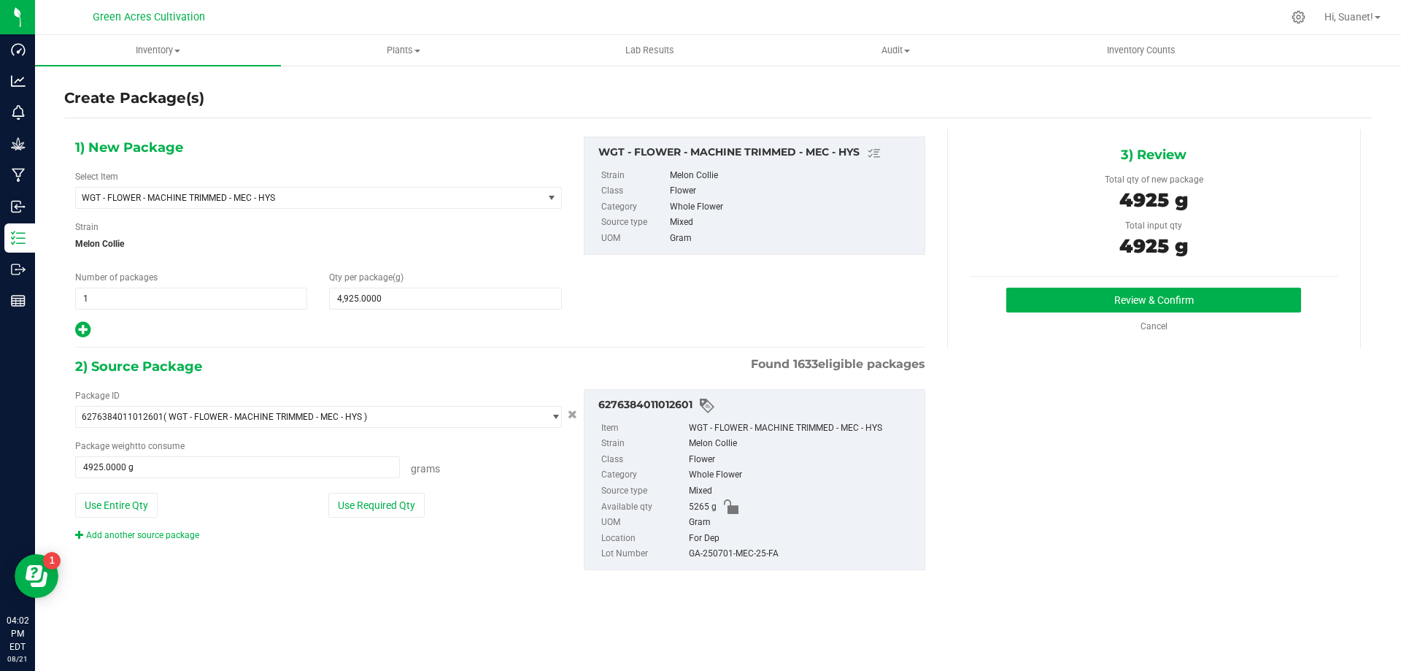
click at [743, 557] on div "GA-250701-MEC-25-FA" at bounding box center [803, 554] width 228 height 16
click at [1133, 290] on button "Review & Confirm" at bounding box center [1153, 300] width 295 height 25
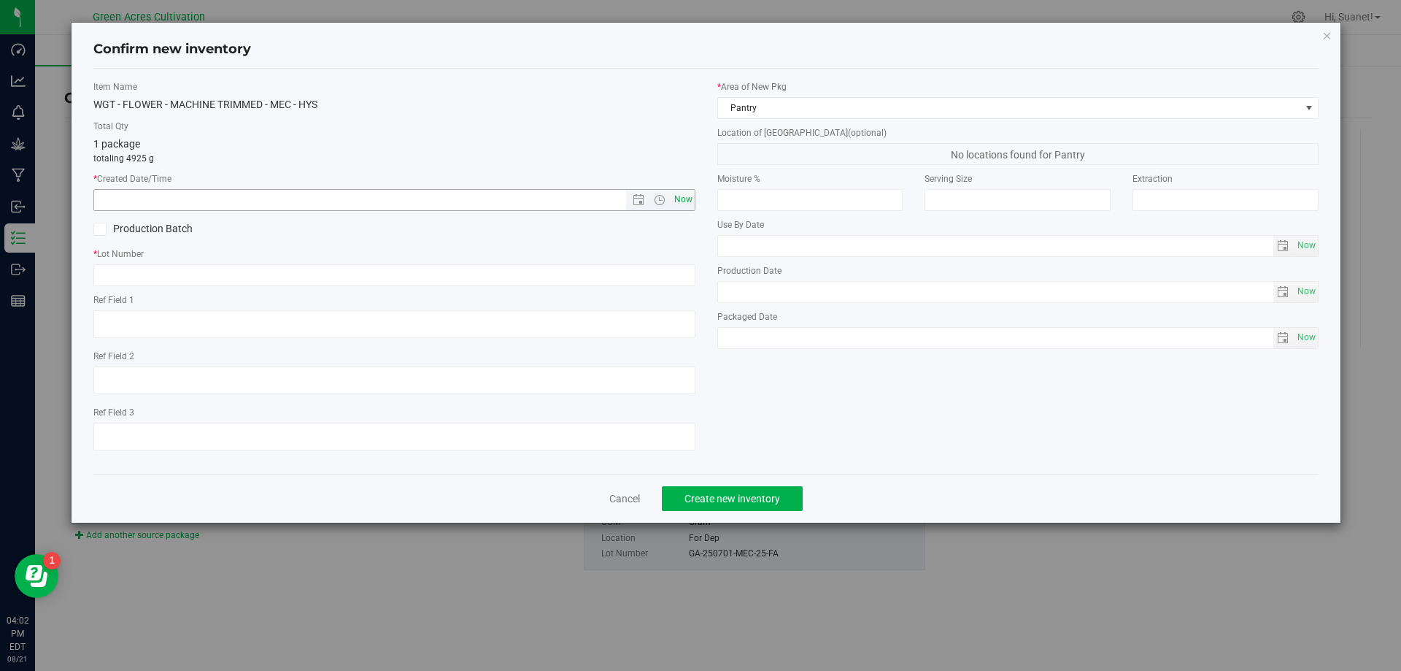
click at [684, 198] on span "Now" at bounding box center [683, 199] width 25 height 21
type input "8/21/2025 4:02 PM"
drag, startPoint x: 655, startPoint y: 257, endPoint x: 652, endPoint y: 265, distance: 8.5
click at [652, 263] on div "* Lot Number" at bounding box center [394, 266] width 602 height 39
click at [651, 271] on input "text" at bounding box center [394, 275] width 602 height 22
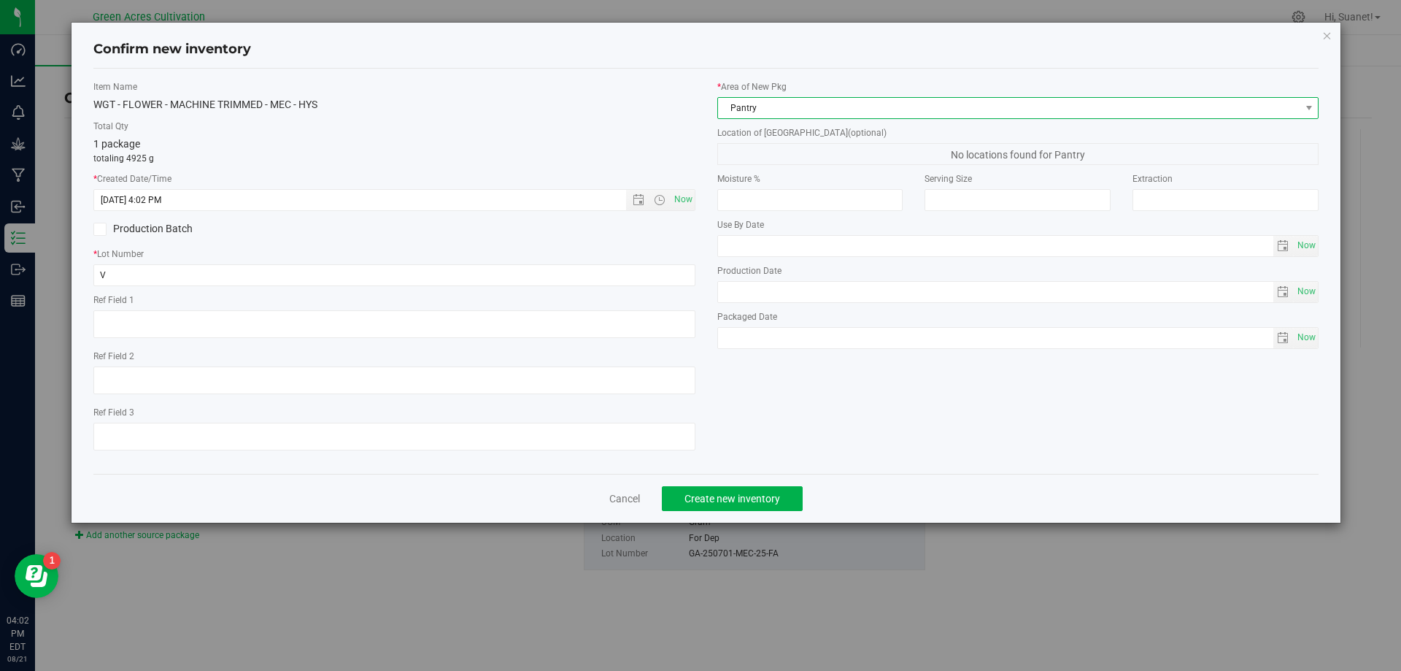
click at [756, 104] on span "Pantry" at bounding box center [1009, 108] width 582 height 20
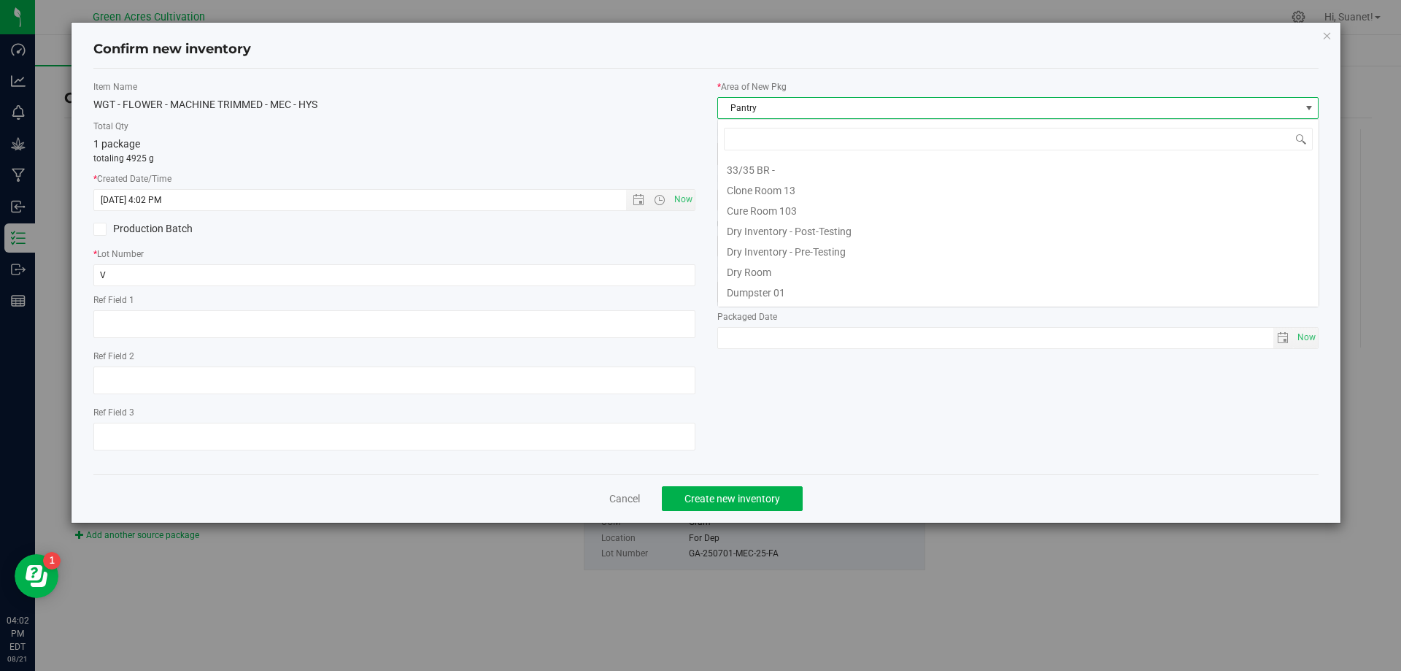
scroll to position [120, 0]
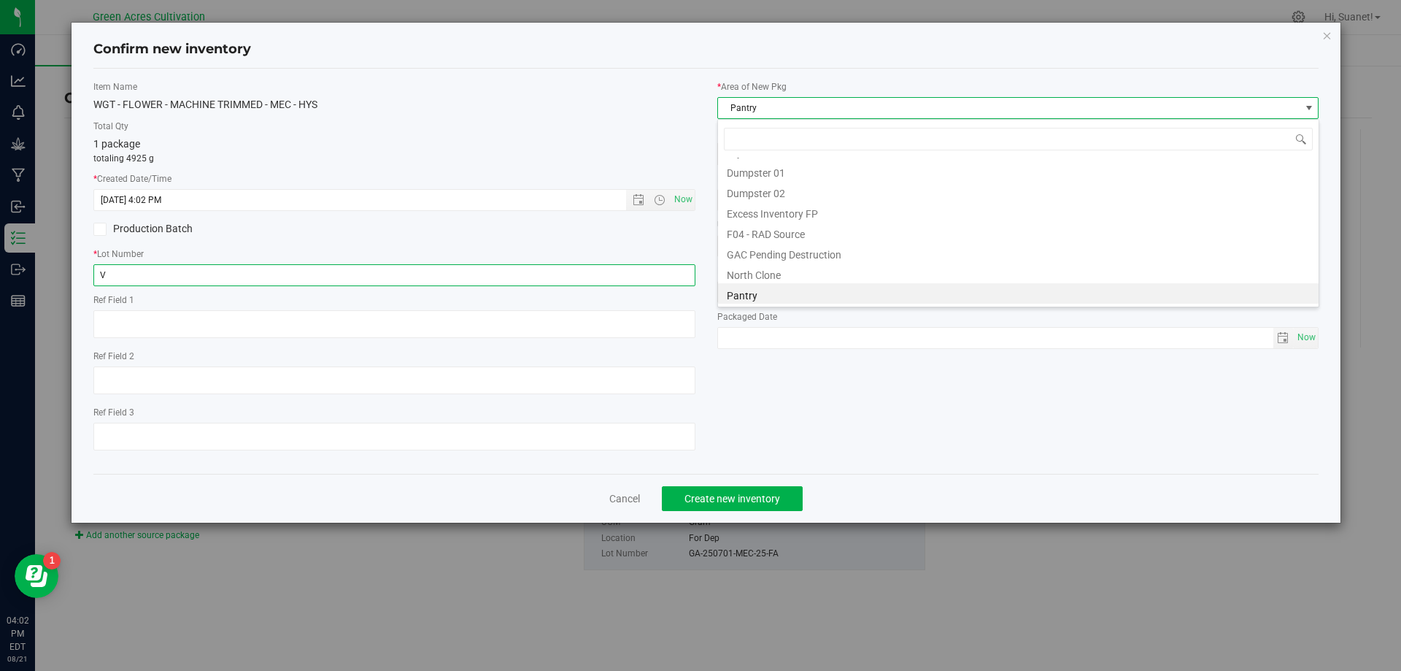
click at [611, 268] on input "V" at bounding box center [394, 275] width 602 height 22
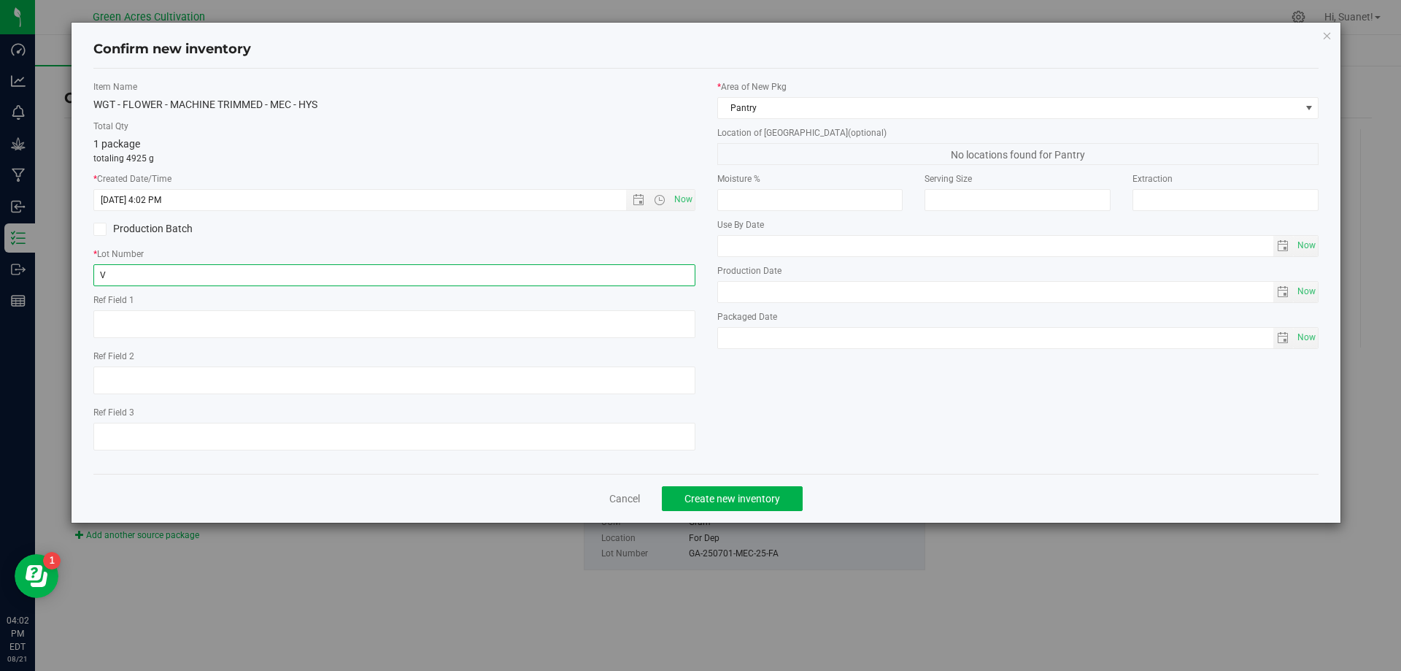
click at [611, 268] on input "V" at bounding box center [394, 275] width 602 height 22
click at [605, 279] on input "V" at bounding box center [394, 275] width 602 height 22
paste input "GA-250701-MEC-25-FA"
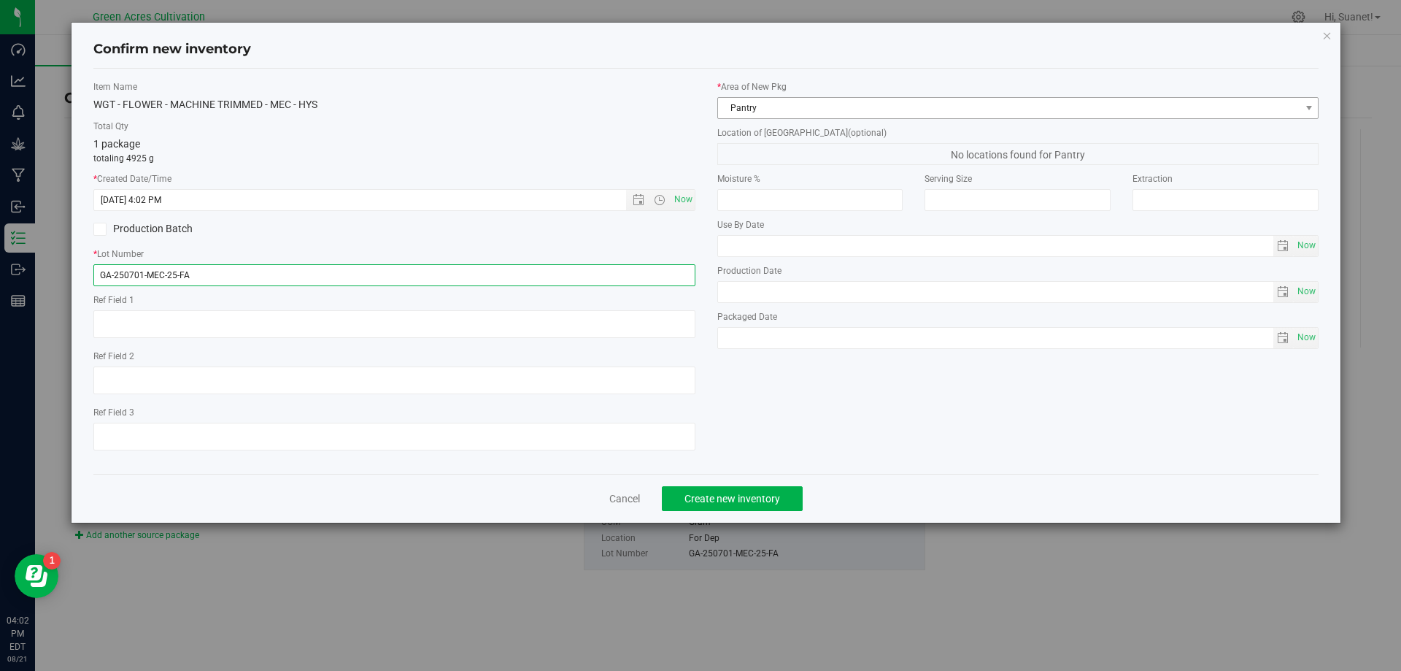
type input "GA-250701-MEC-25-FA"
click at [761, 118] on span "Pantry" at bounding box center [1018, 108] width 602 height 22
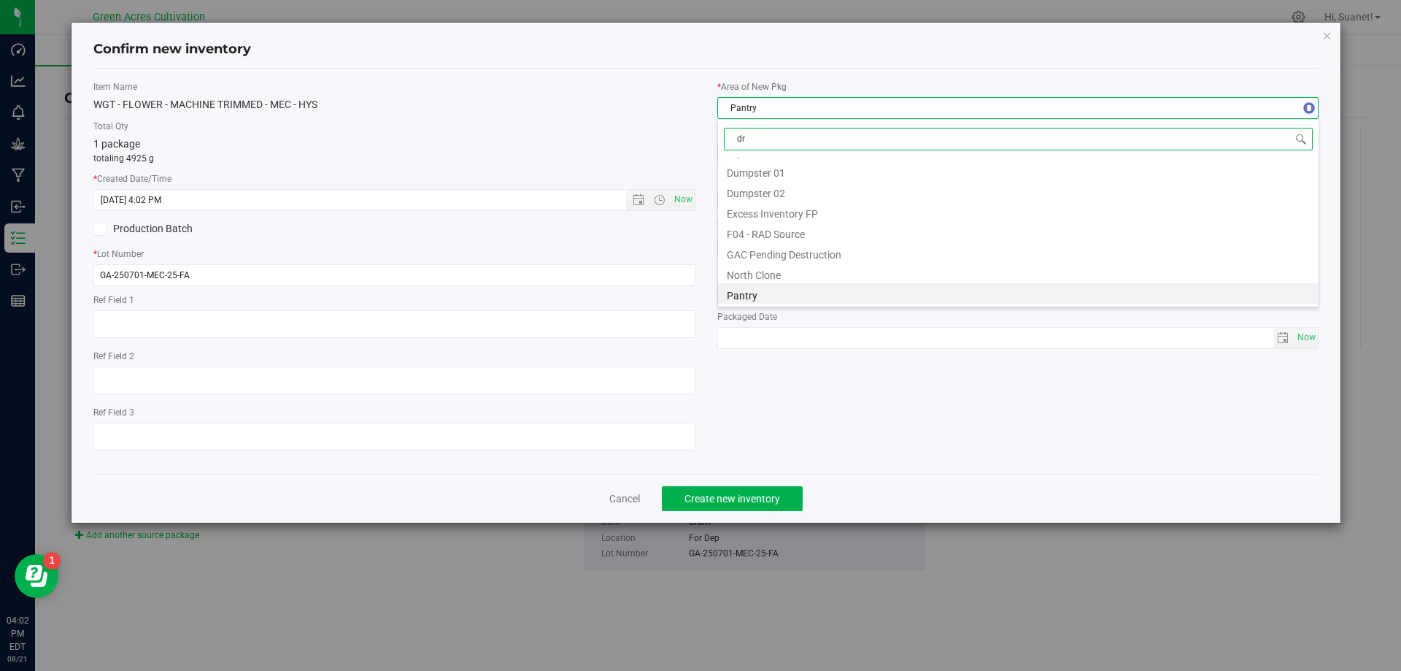
type input "dry"
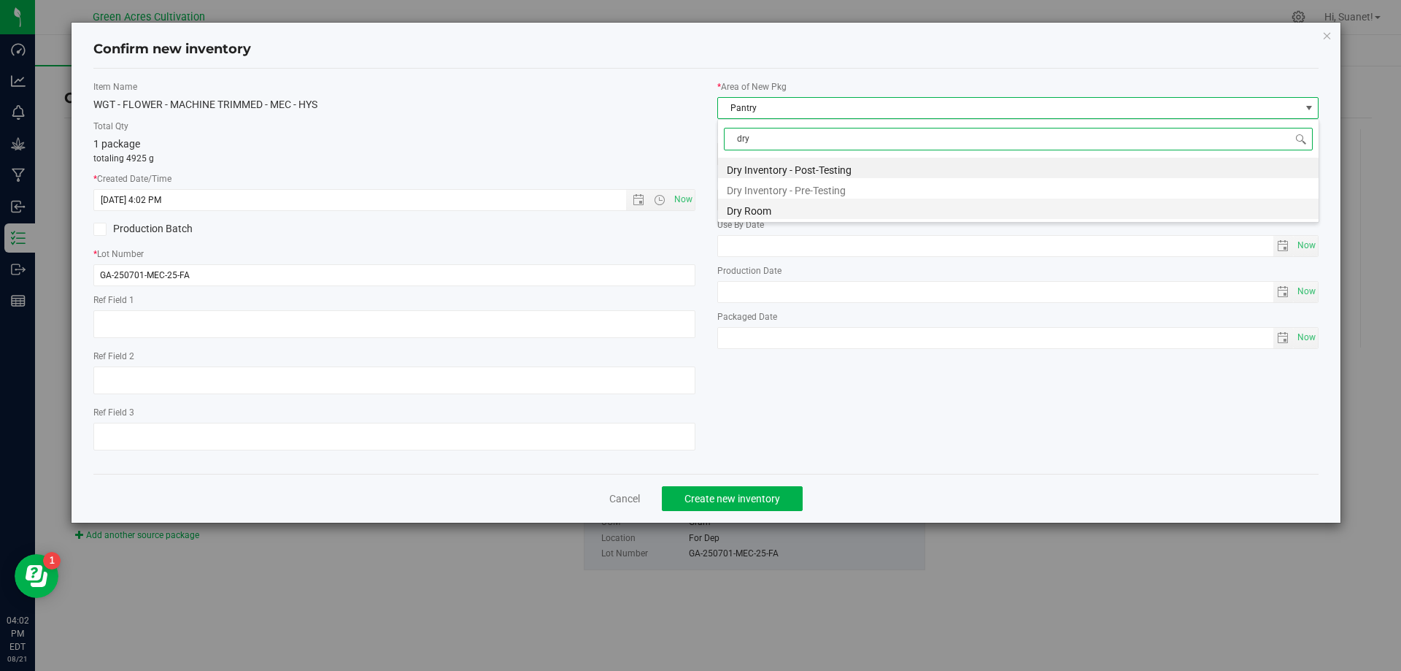
click at [797, 218] on li "Dry Room" at bounding box center [1018, 208] width 601 height 20
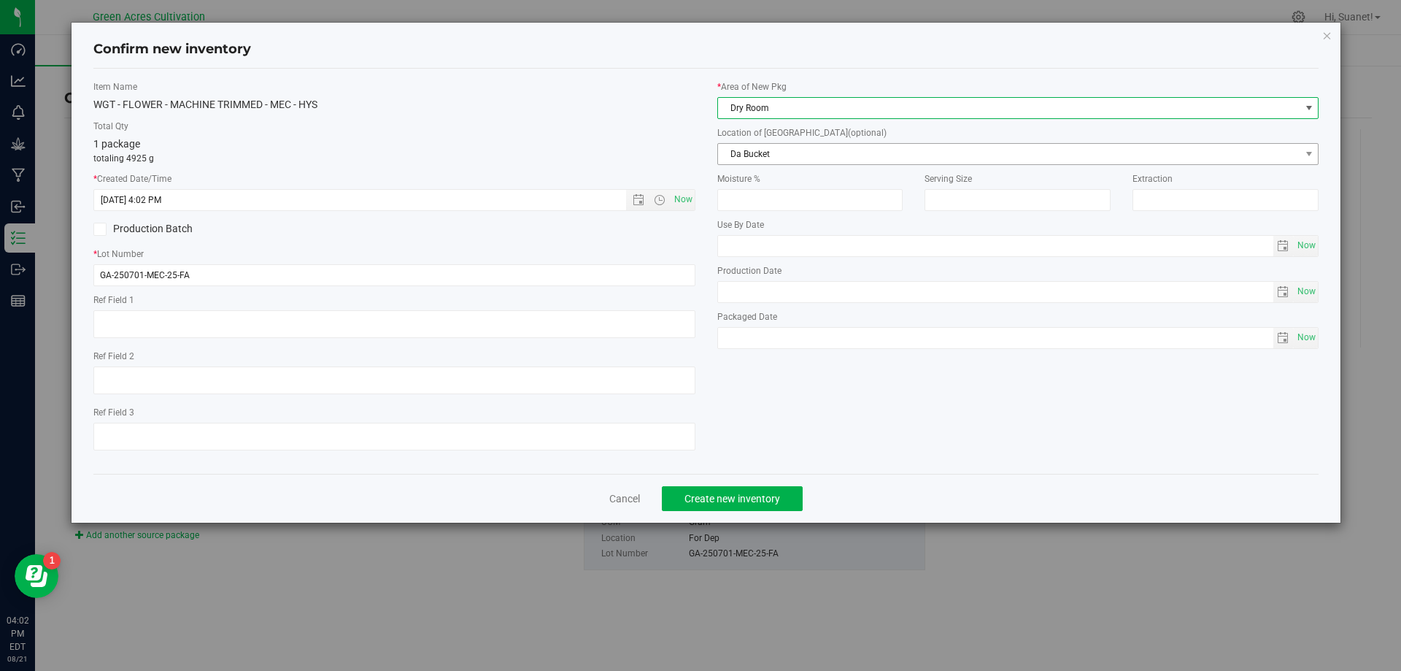
click at [801, 163] on span "Da Bucket" at bounding box center [1009, 154] width 582 height 20
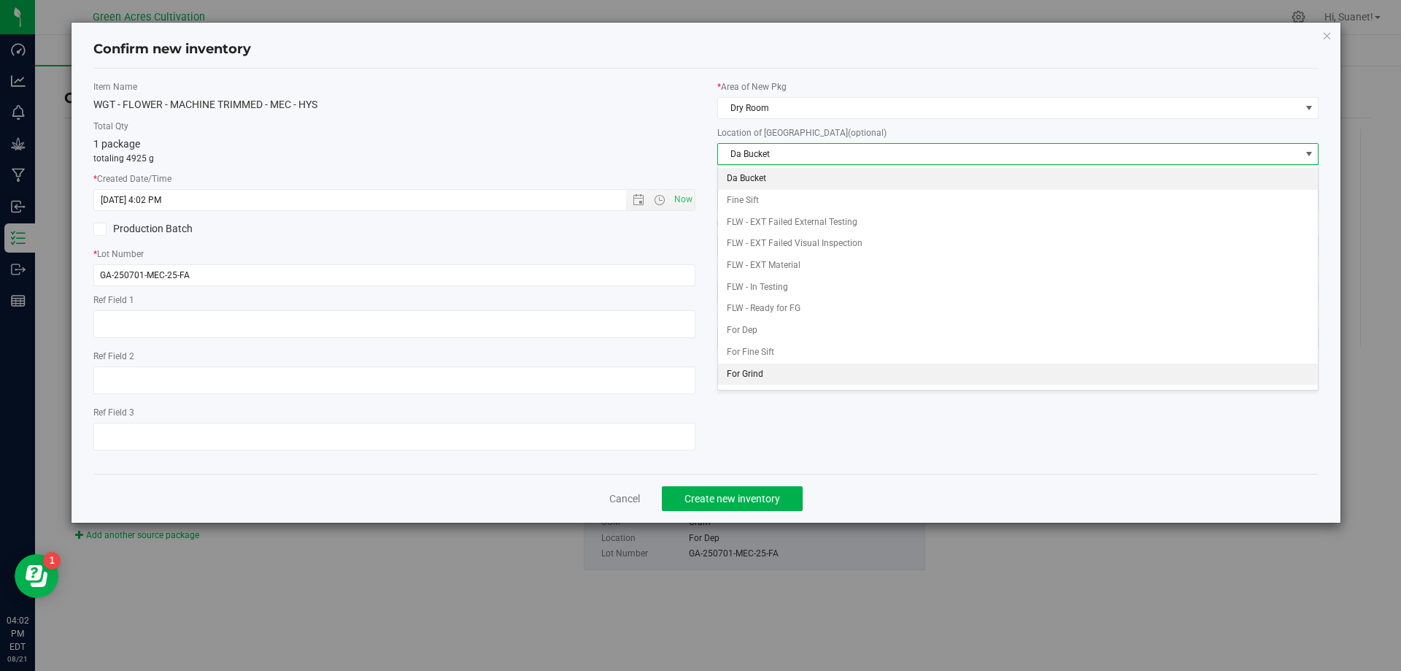
click at [776, 369] on li "For Grind" at bounding box center [1018, 374] width 601 height 22
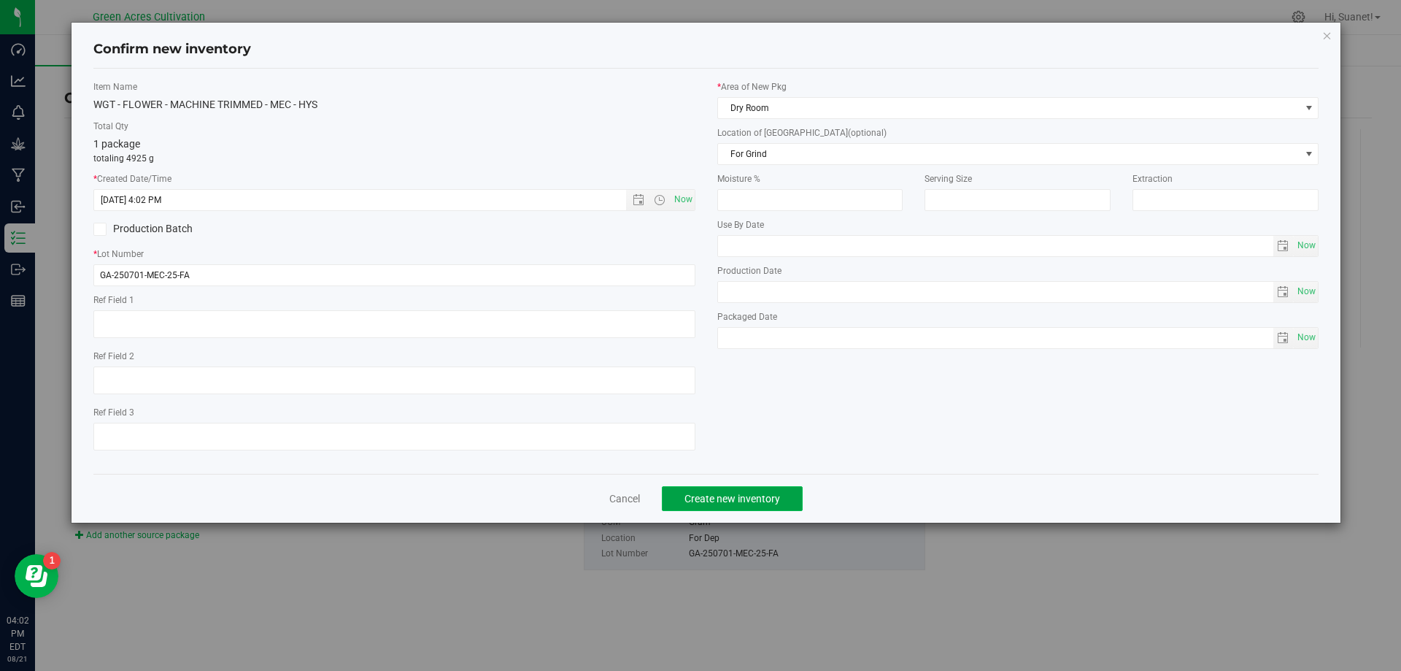
click at [687, 509] on button "Create new inventory" at bounding box center [732, 498] width 141 height 25
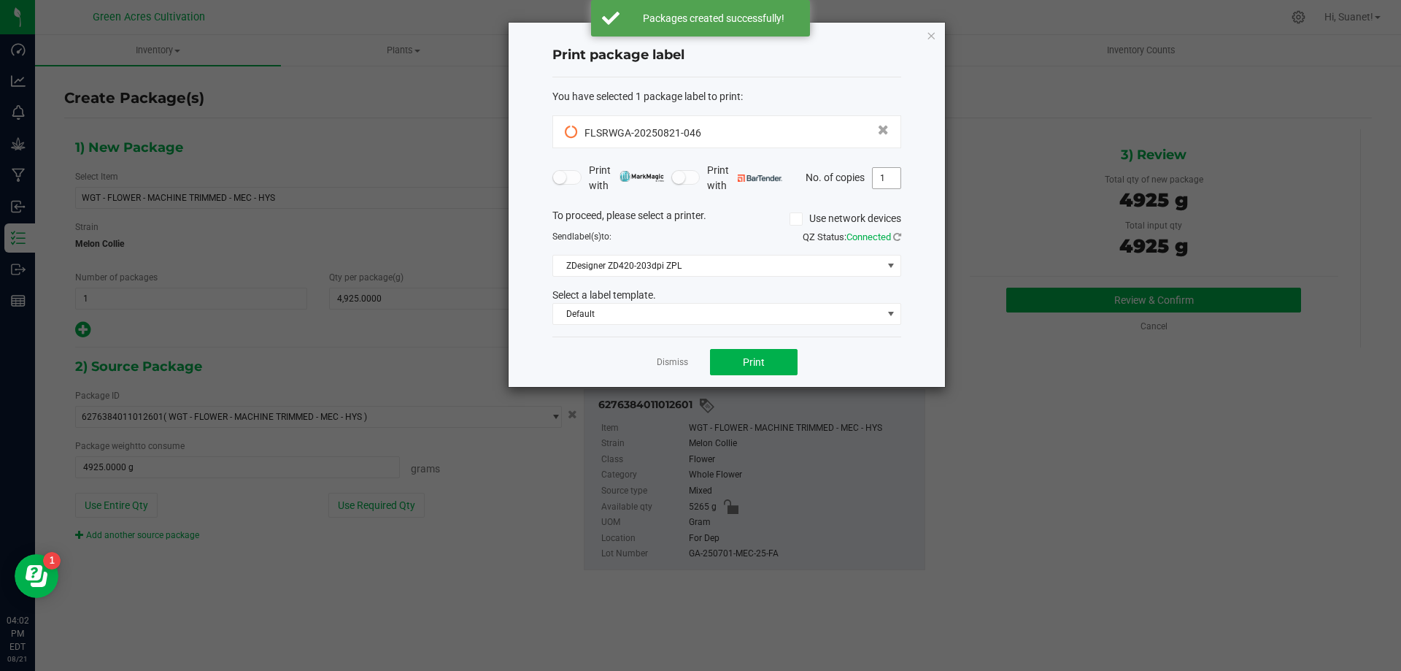
click at [889, 176] on input "1" at bounding box center [887, 178] width 28 height 20
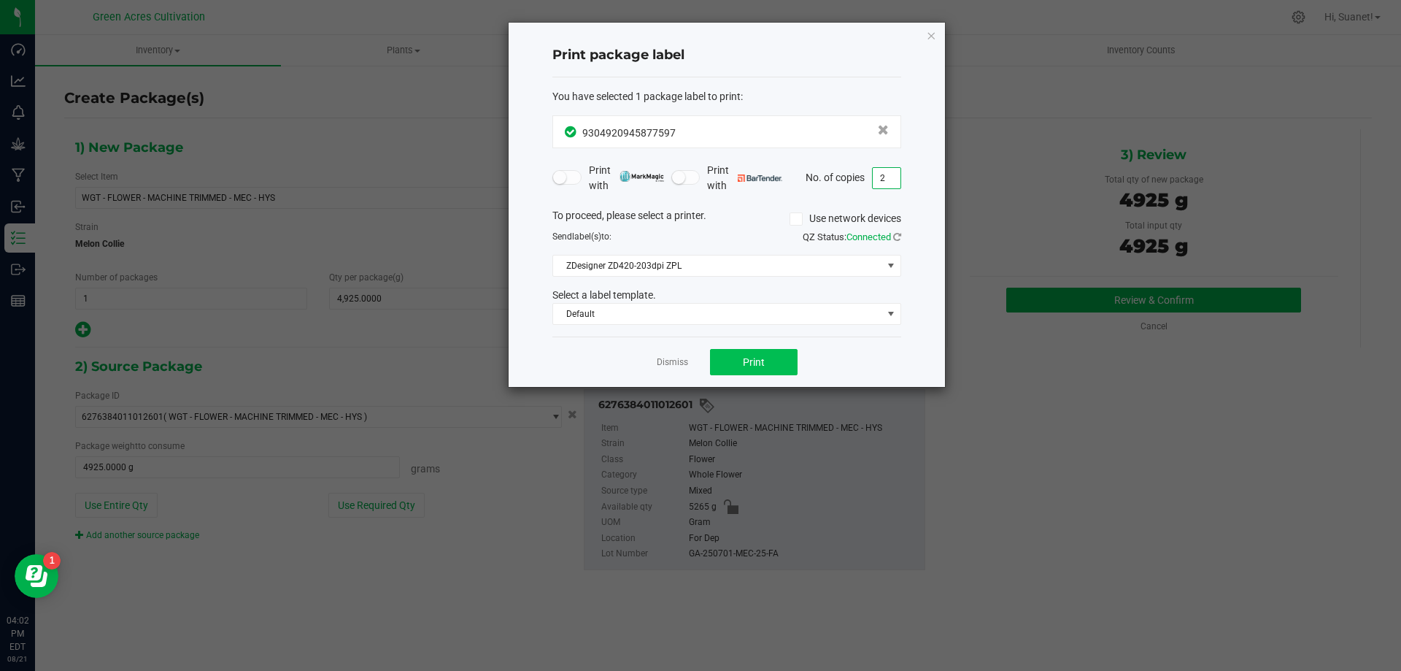
type input "2"
click at [776, 359] on button "Print" at bounding box center [754, 362] width 88 height 26
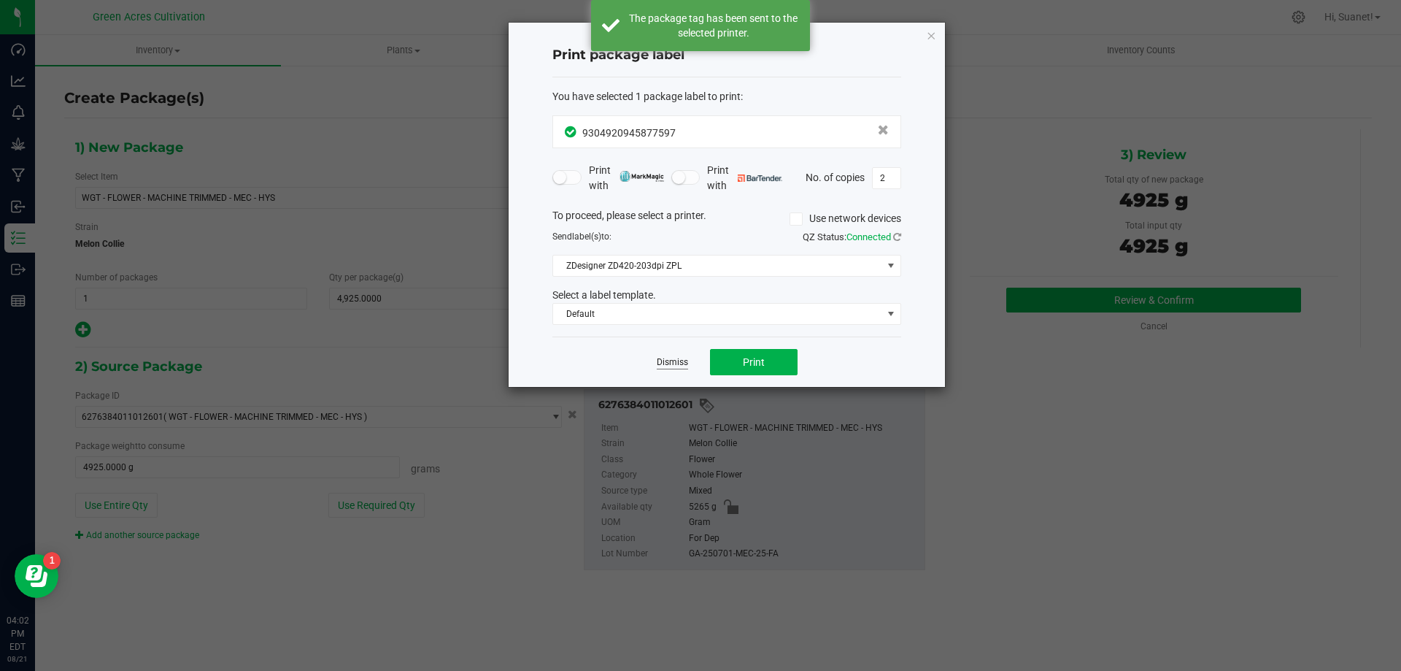
click at [674, 367] on link "Dismiss" at bounding box center [672, 362] width 31 height 12
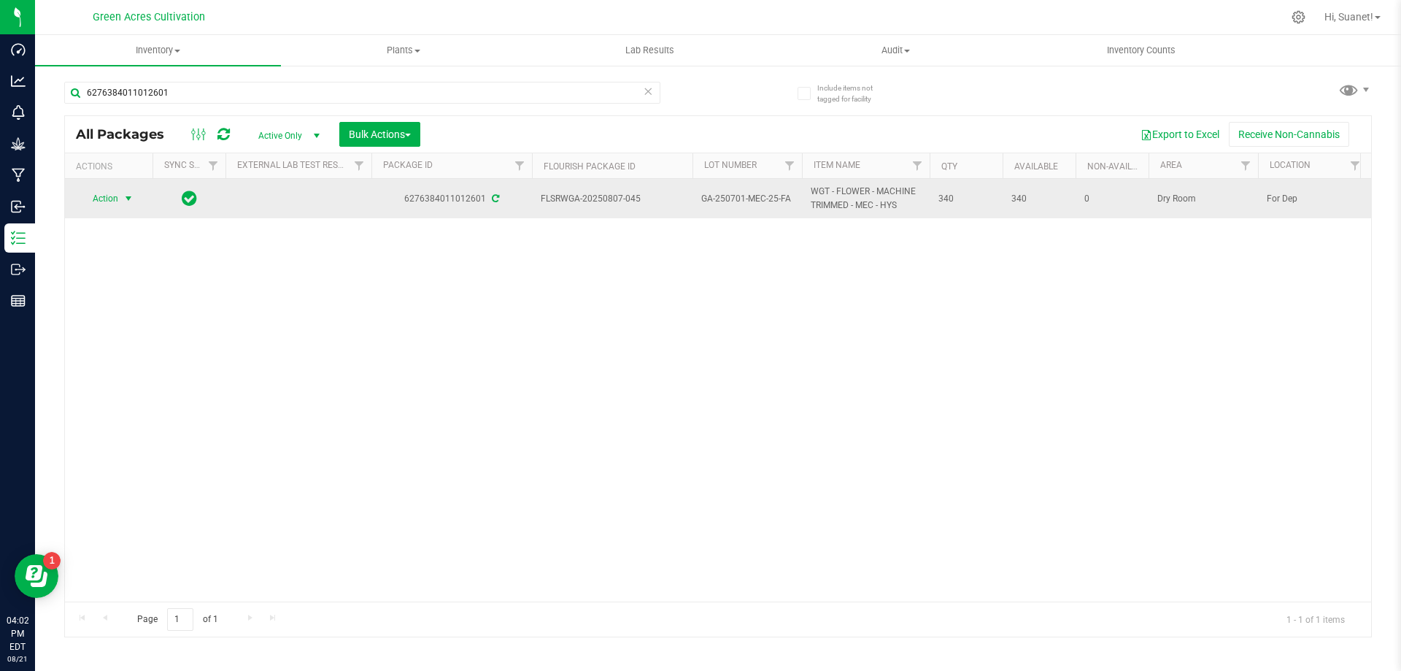
click at [116, 202] on span "Action" at bounding box center [99, 198] width 39 height 20
click at [111, 204] on span "Action" at bounding box center [99, 198] width 39 height 20
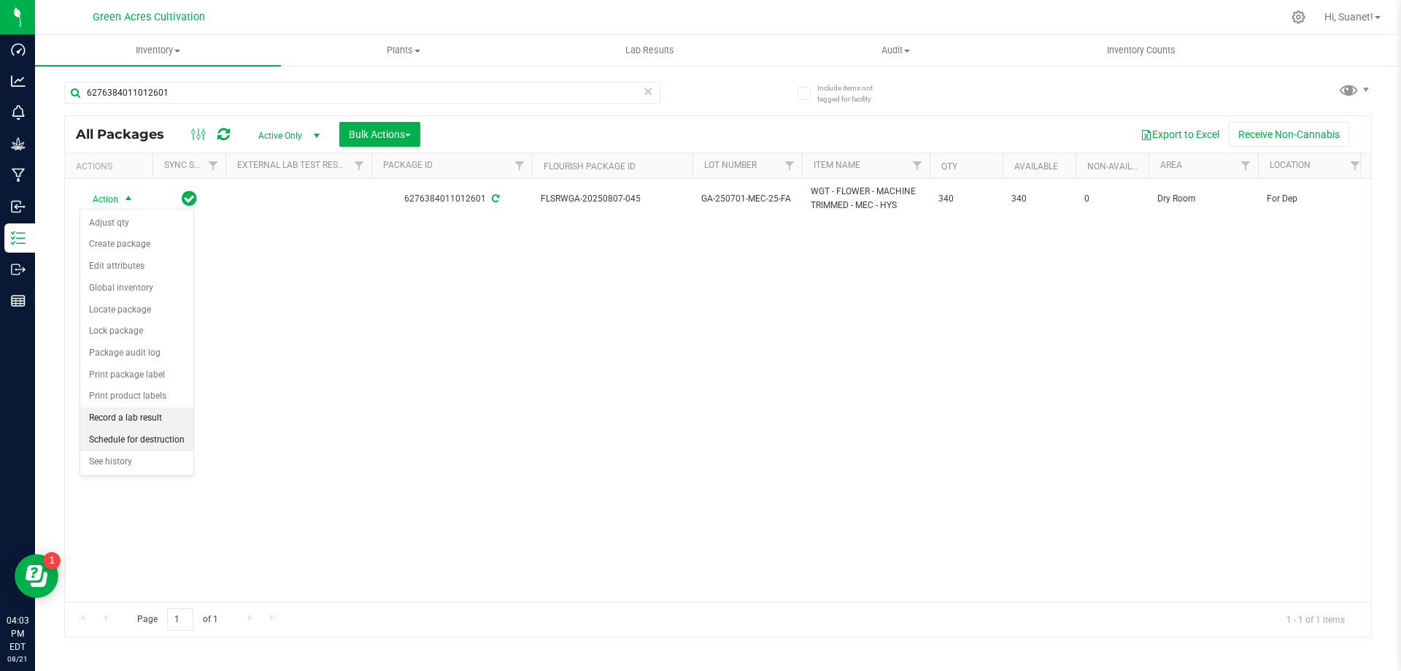
click at [163, 436] on li "Schedule for destruction" at bounding box center [136, 440] width 113 height 22
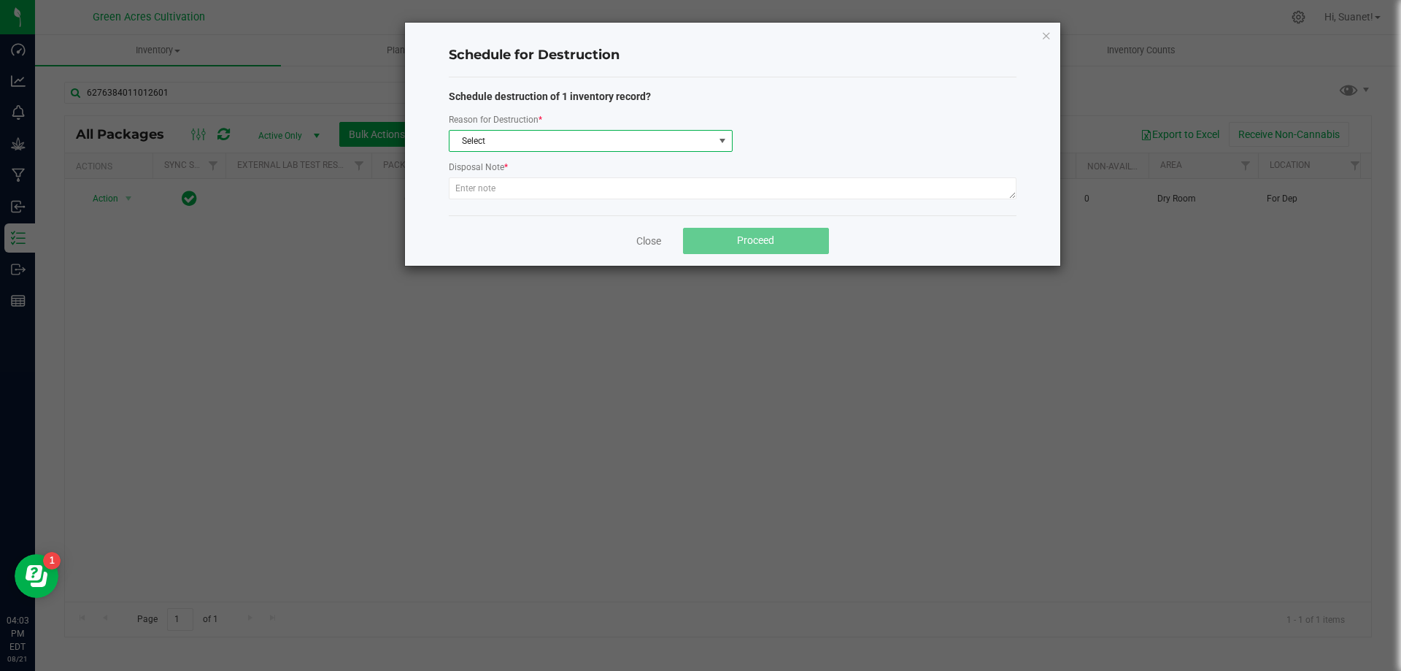
click at [566, 134] on span "Select" at bounding box center [582, 141] width 264 height 20
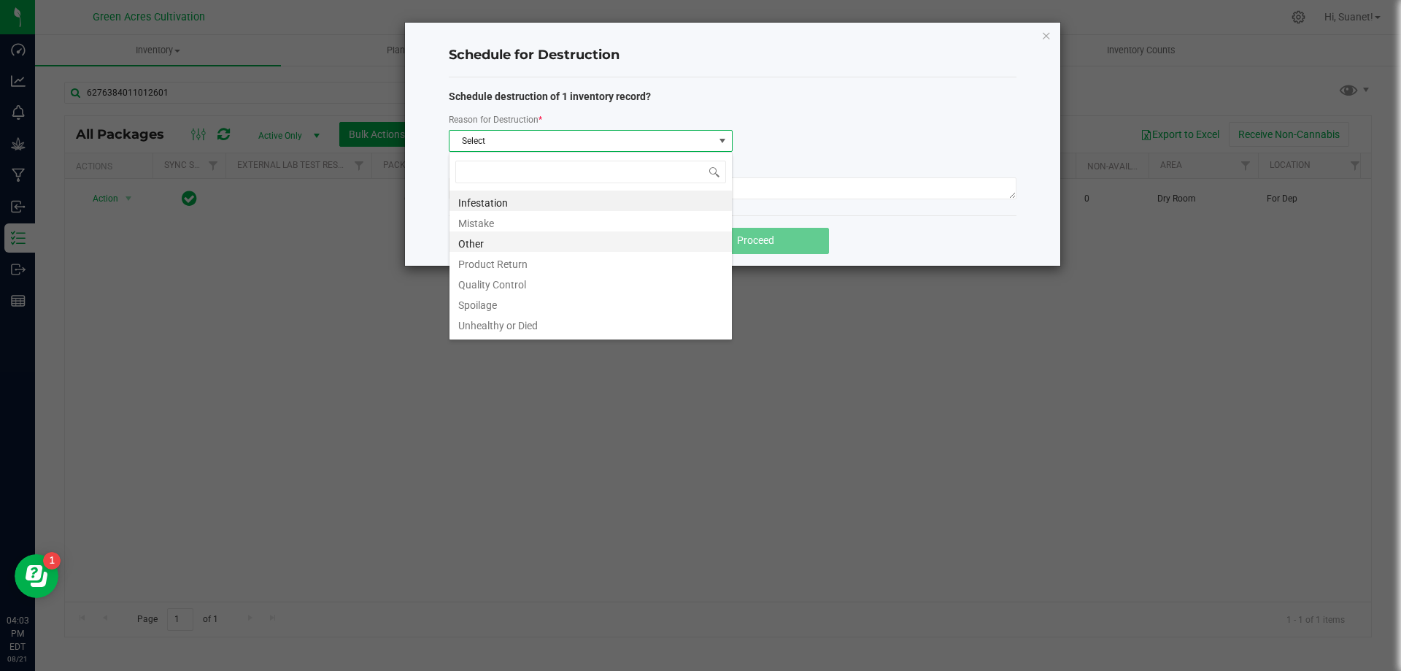
scroll to position [18, 0]
click at [508, 331] on li "Waste" at bounding box center [591, 326] width 282 height 20
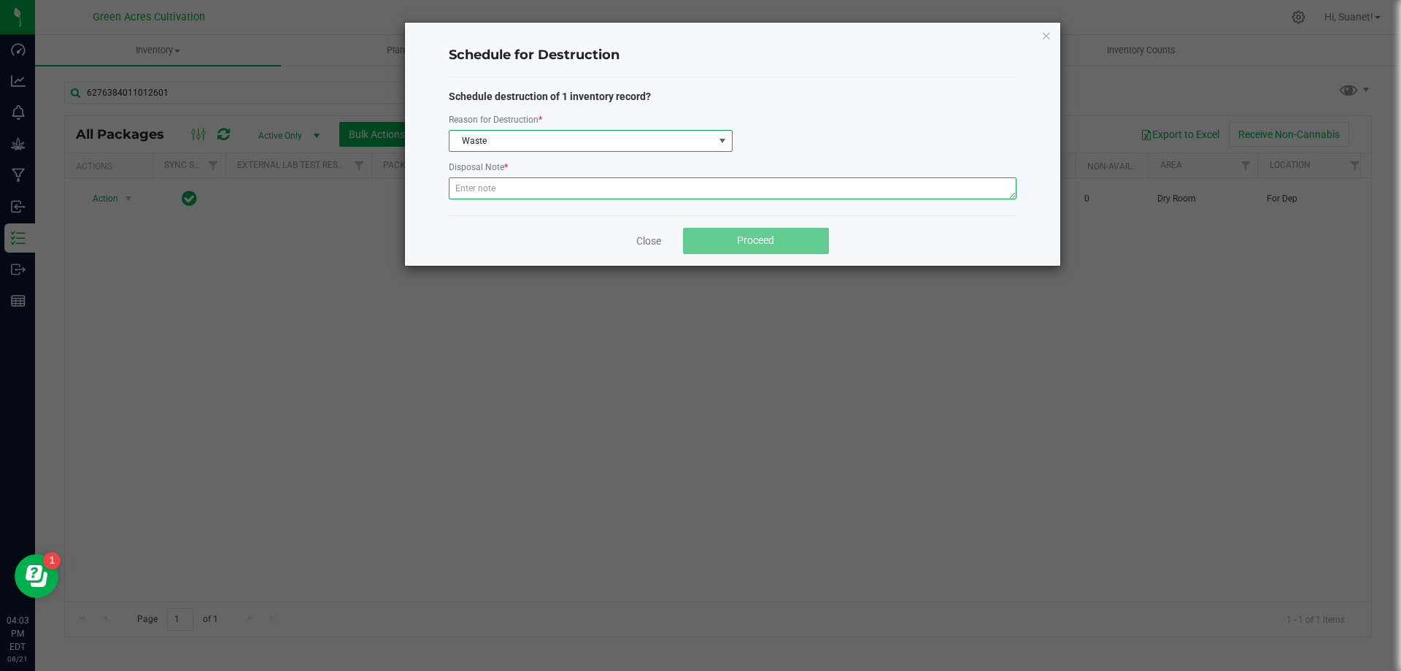
click at [570, 191] on textarea at bounding box center [733, 188] width 568 height 22
type textarea "Post QC Waste"
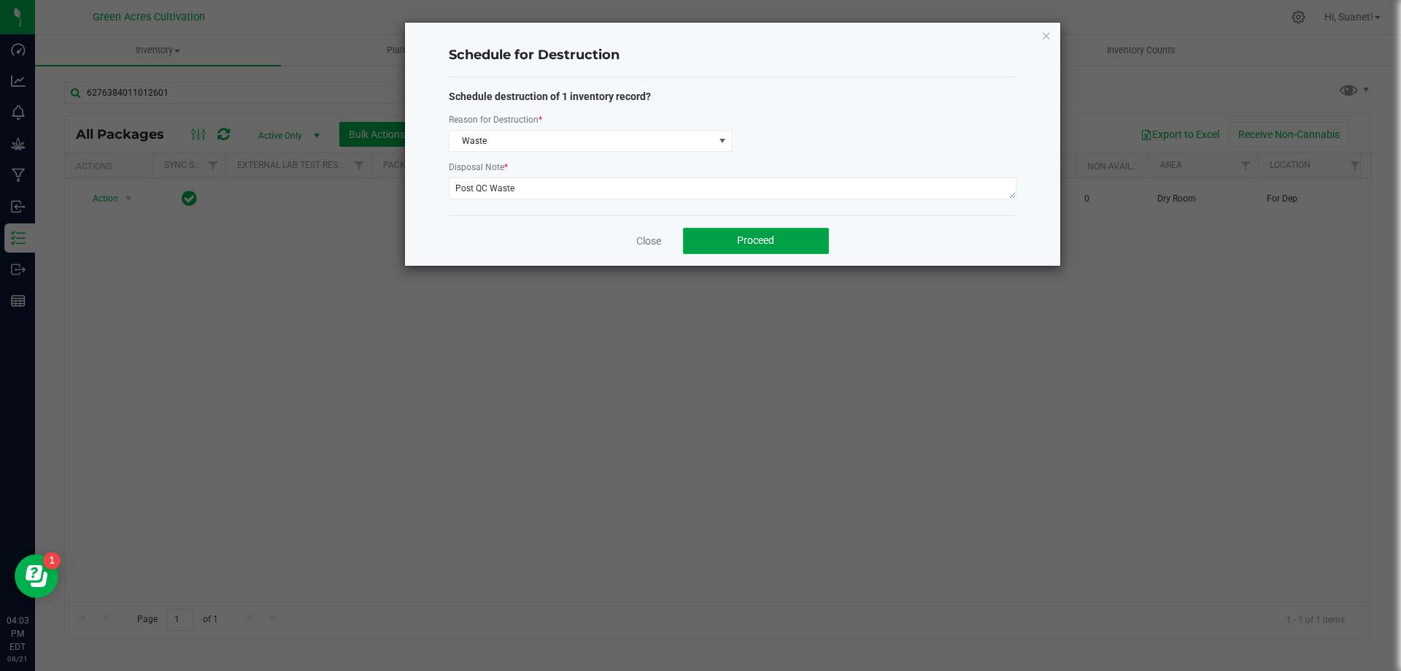
click at [759, 236] on span "Proceed" at bounding box center [755, 240] width 37 height 12
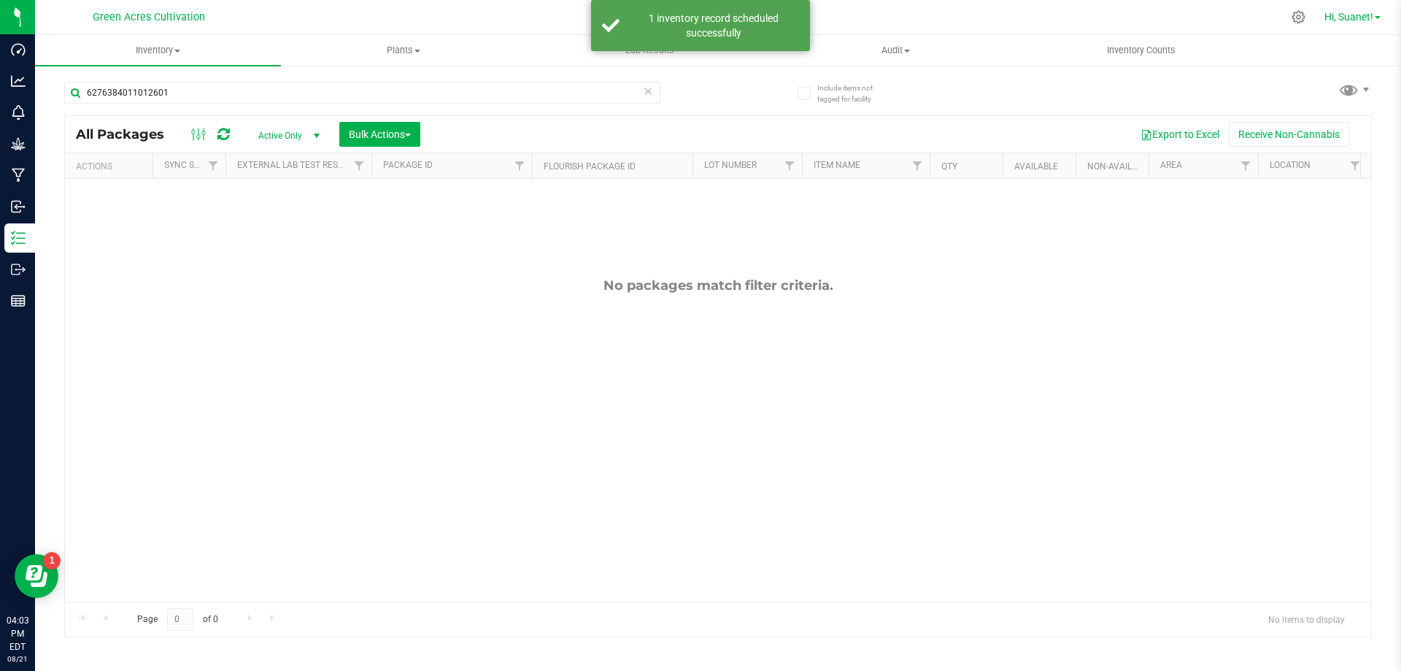
click at [1368, 18] on span "Hi, Suanet!" at bounding box center [1349, 17] width 49 height 12
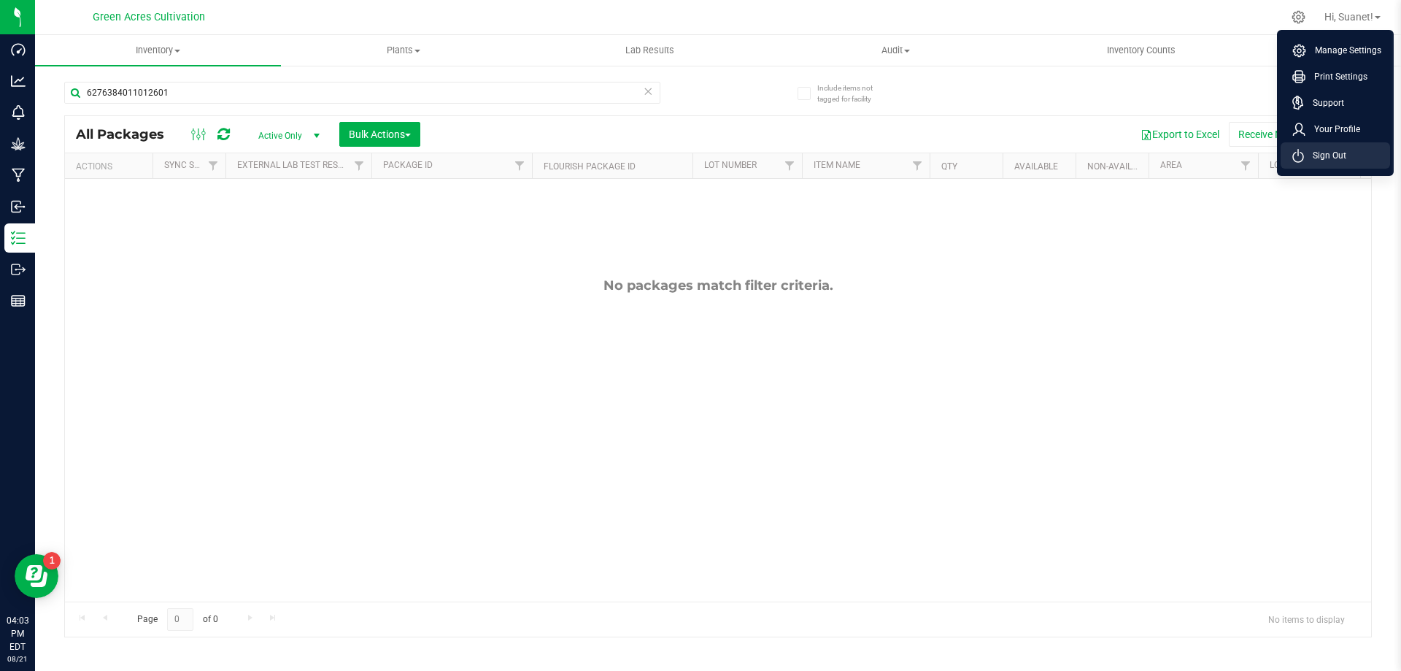
click at [1335, 158] on span "Sign Out" at bounding box center [1325, 155] width 42 height 15
